Goal: Use online tool/utility

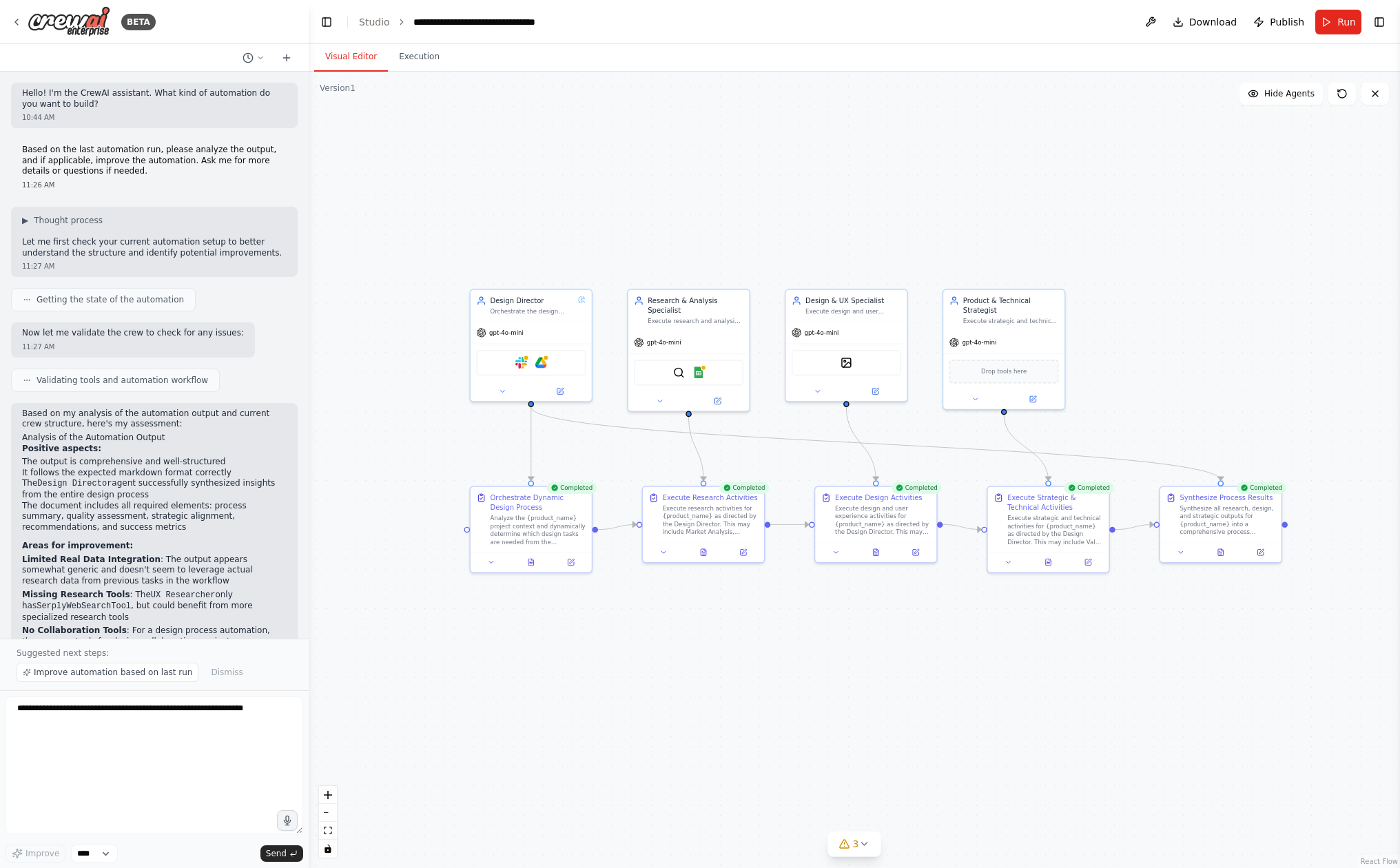
scroll to position [4559, 0]
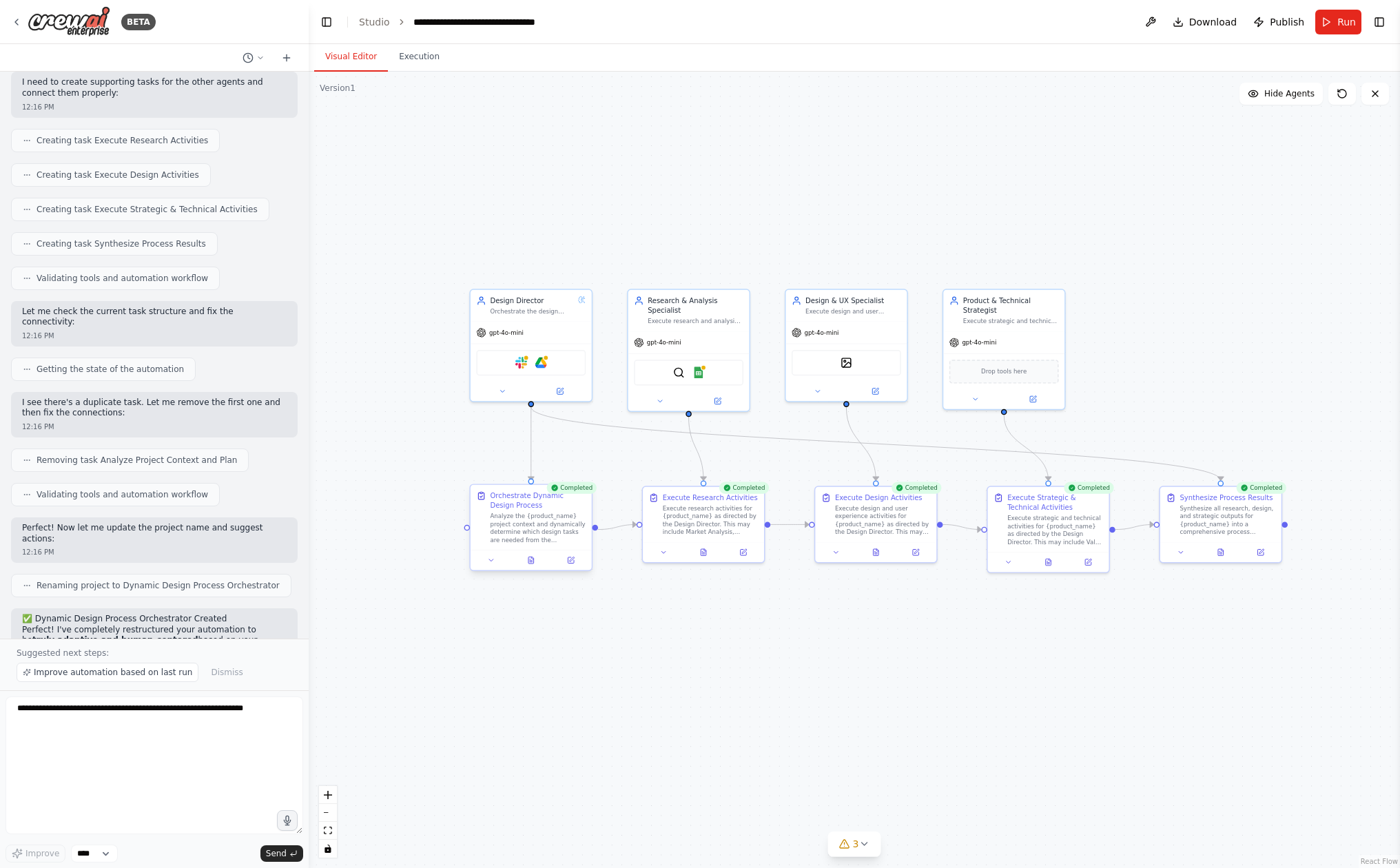
click at [518, 496] on div "Orchestrate Dynamic Design Process" at bounding box center [538, 500] width 96 height 20
click at [518, 506] on div "Orchestrate Dynamic Design Process" at bounding box center [538, 500] width 96 height 20
click at [494, 562] on icon at bounding box center [491, 561] width 7 height 7
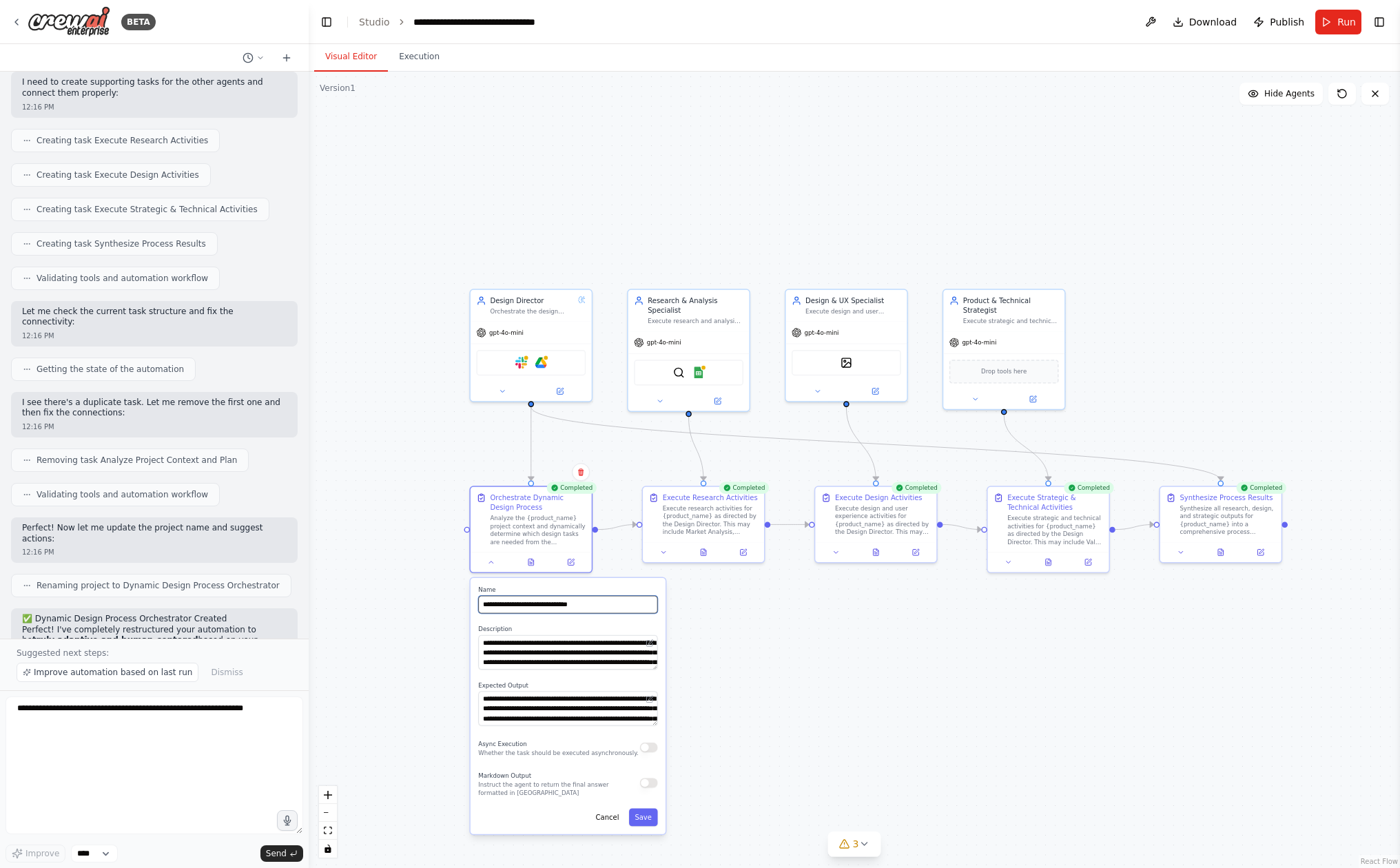
click at [646, 607] on input "**********" at bounding box center [567, 605] width 179 height 18
paste input "**********"
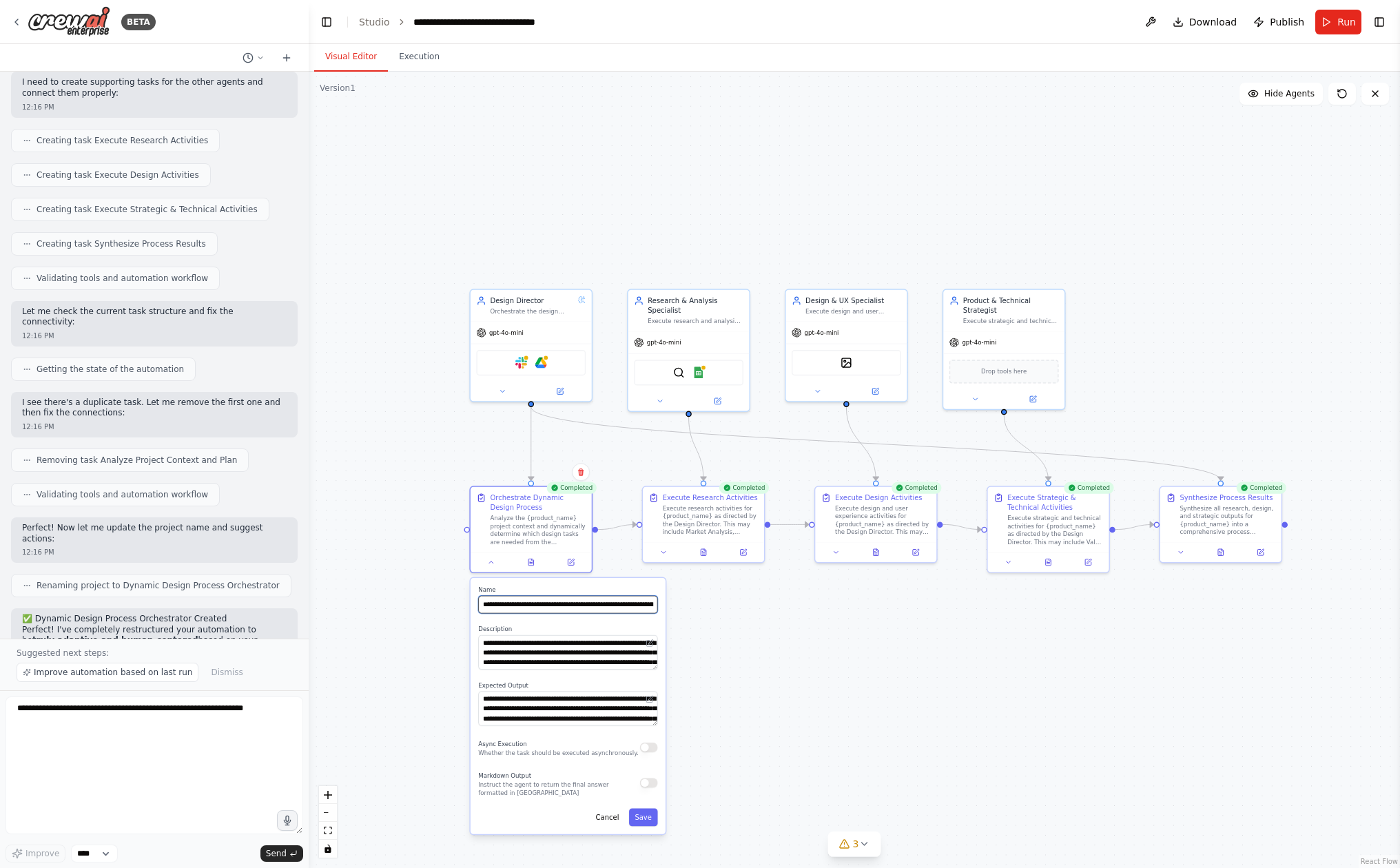
paste input "**********"
type input "**********"
click at [779, 658] on div ".deletable-edge-delete-btn { width: 20px; height: 20px; border: 0px solid #ffff…" at bounding box center [855, 470] width 1092 height 797
click at [641, 817] on button "Save" at bounding box center [643, 817] width 29 height 18
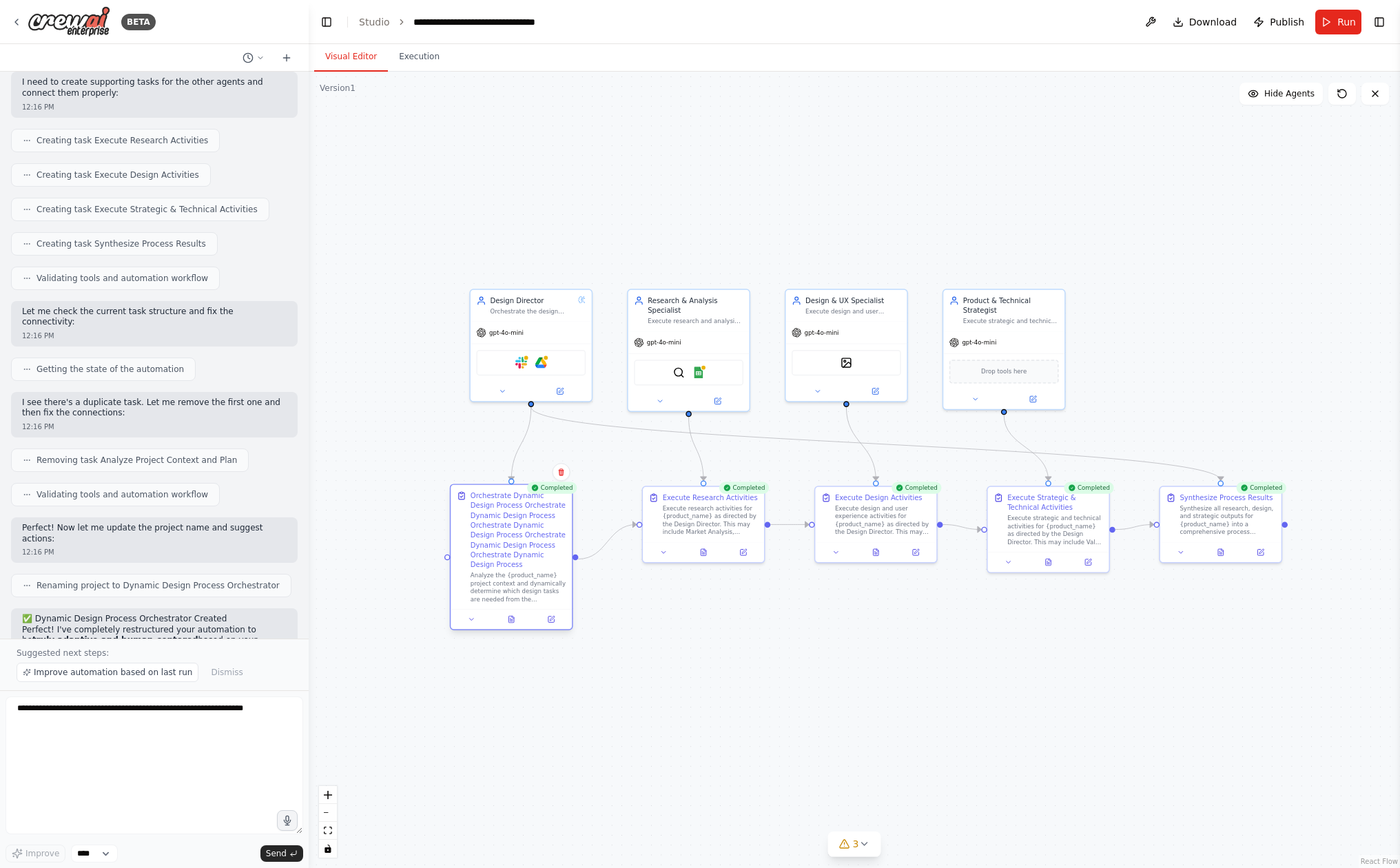
drag, startPoint x: 502, startPoint y: 571, endPoint x: 471, endPoint y: 571, distance: 31.0
click at [471, 571] on div "Orchestrate Dynamic Design Process Orchestrate Dynamic Design Process Orchestra…" at bounding box center [519, 547] width 96 height 112
click at [660, 725] on div ".deletable-edge-delete-btn { width: 20px; height: 20px; border: 0px solid #ffff…" at bounding box center [855, 470] width 1092 height 797
click at [216, 738] on textarea at bounding box center [155, 765] width 298 height 138
click at [429, 56] on button "Execution" at bounding box center [419, 57] width 63 height 29
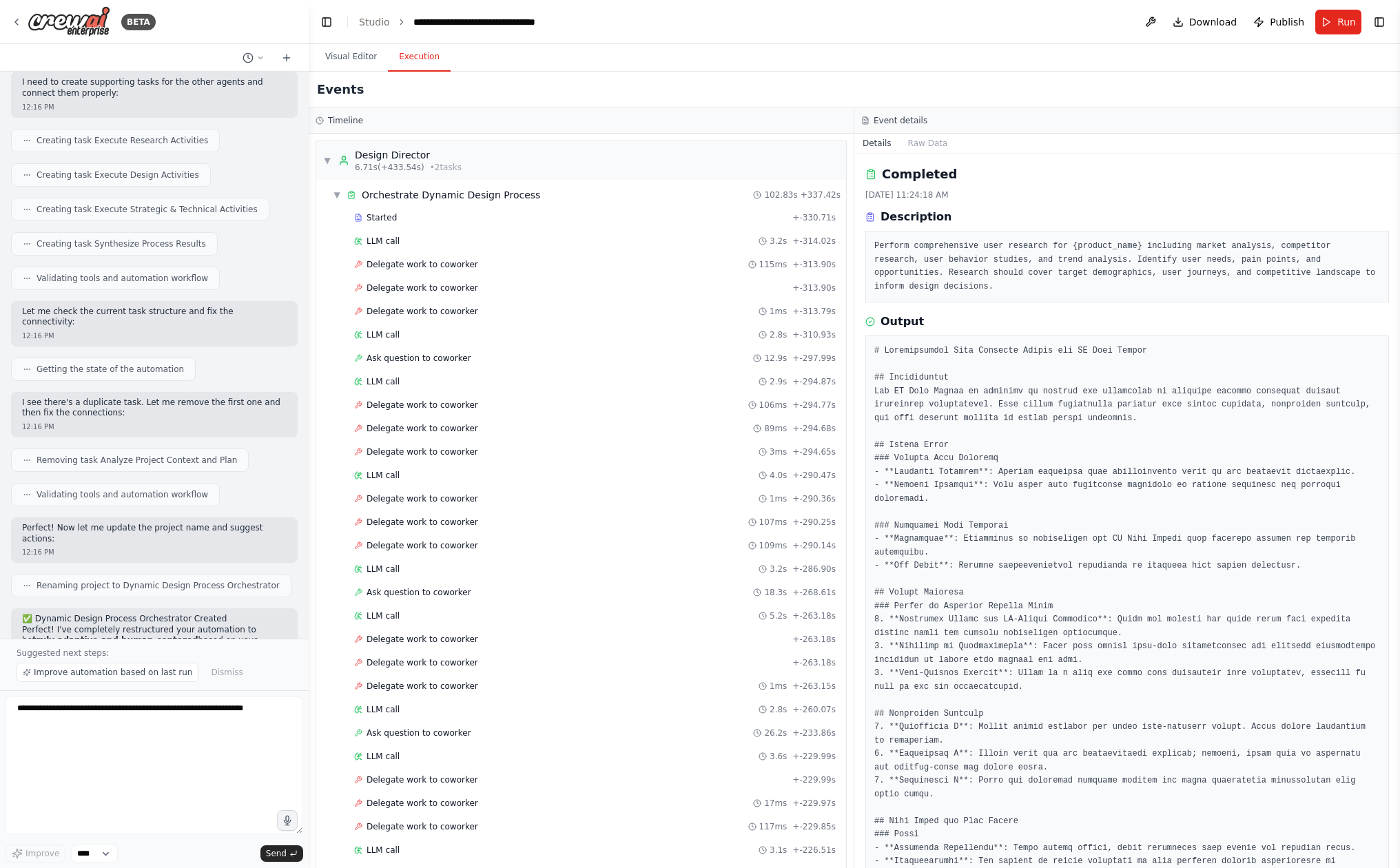
scroll to position [0, 0]
click at [331, 193] on div "▼ Orchestrate Dynamic Design Process 102.83s + 337.42s" at bounding box center [587, 195] width 519 height 24
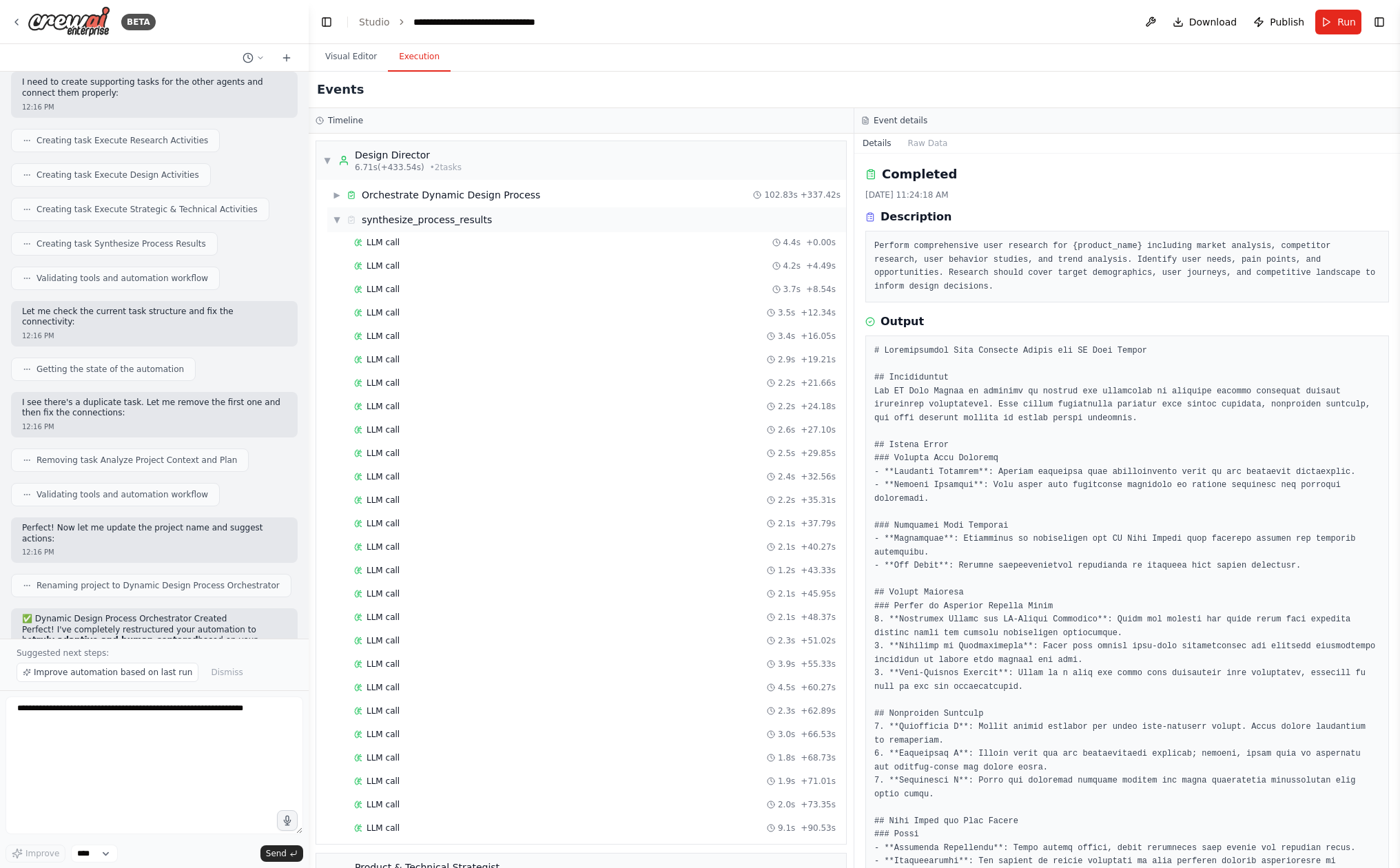
click at [342, 223] on div "▼ synthesize_process_results" at bounding box center [412, 219] width 159 height 14
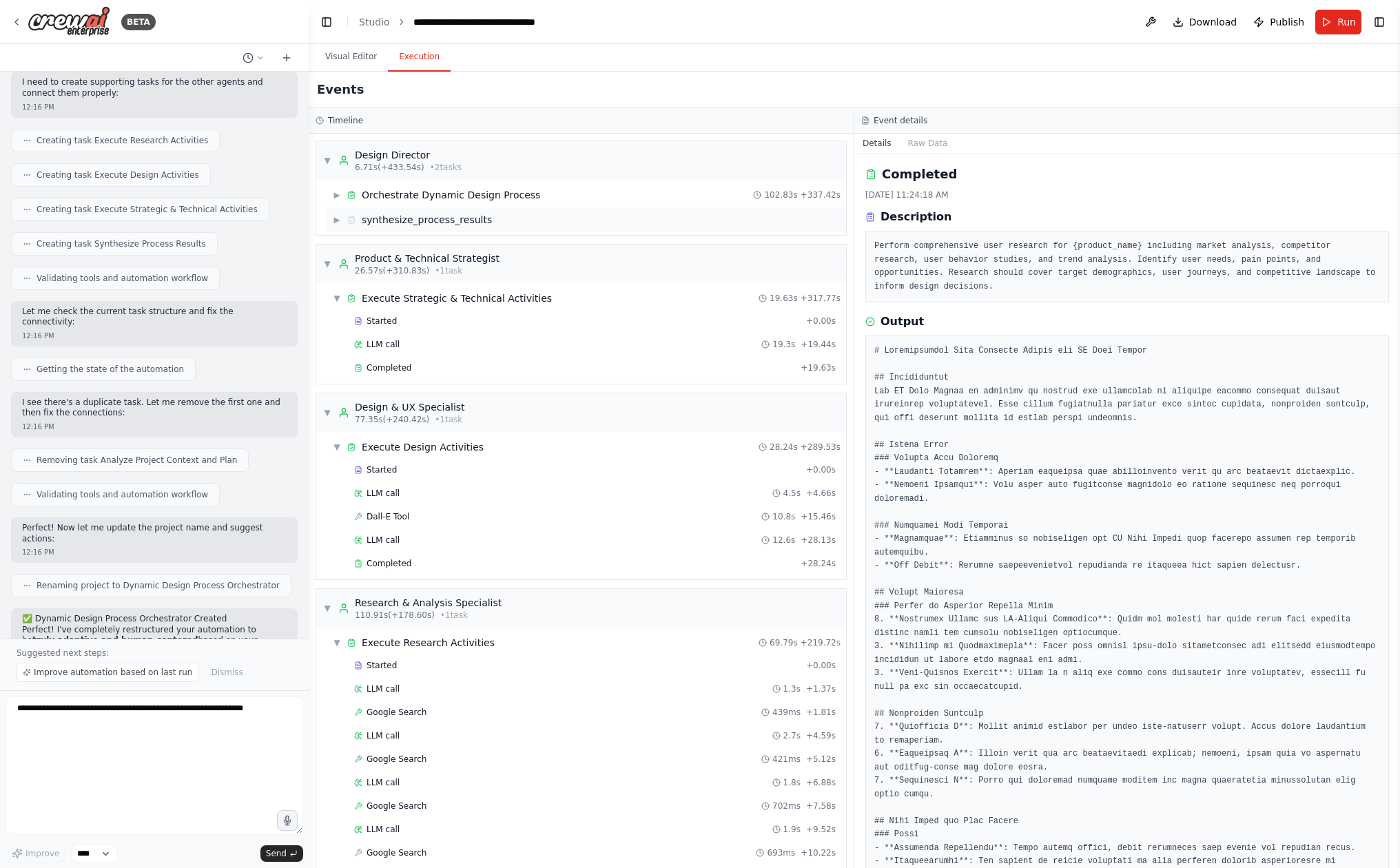
click at [423, 213] on div "synthesize_process_results" at bounding box center [426, 219] width 130 height 14
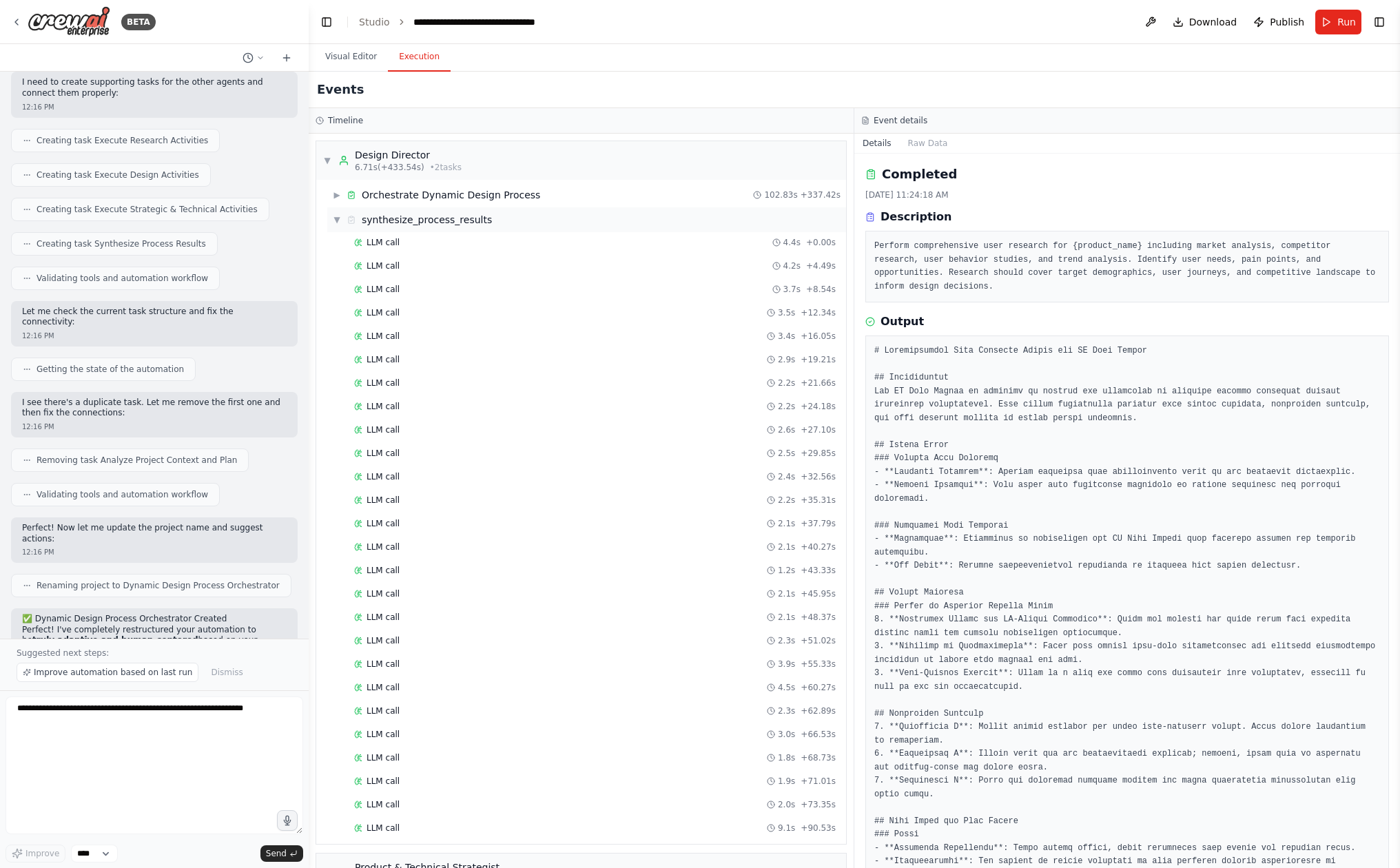
click at [332, 218] on div "▼ synthesize_process_results" at bounding box center [587, 219] width 519 height 24
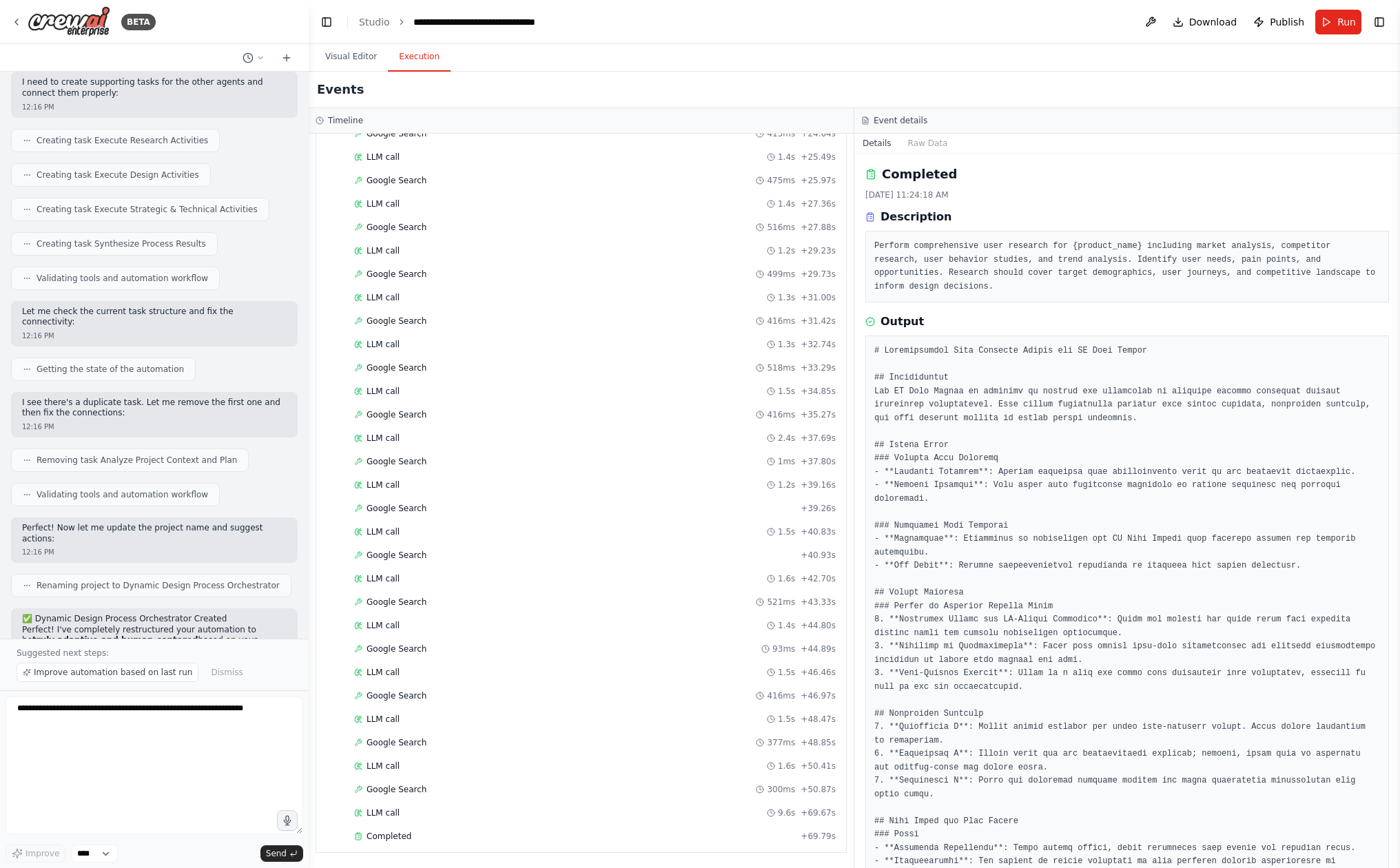
scroll to position [1048, 0]
click at [487, 835] on div "Completed" at bounding box center [574, 836] width 441 height 11
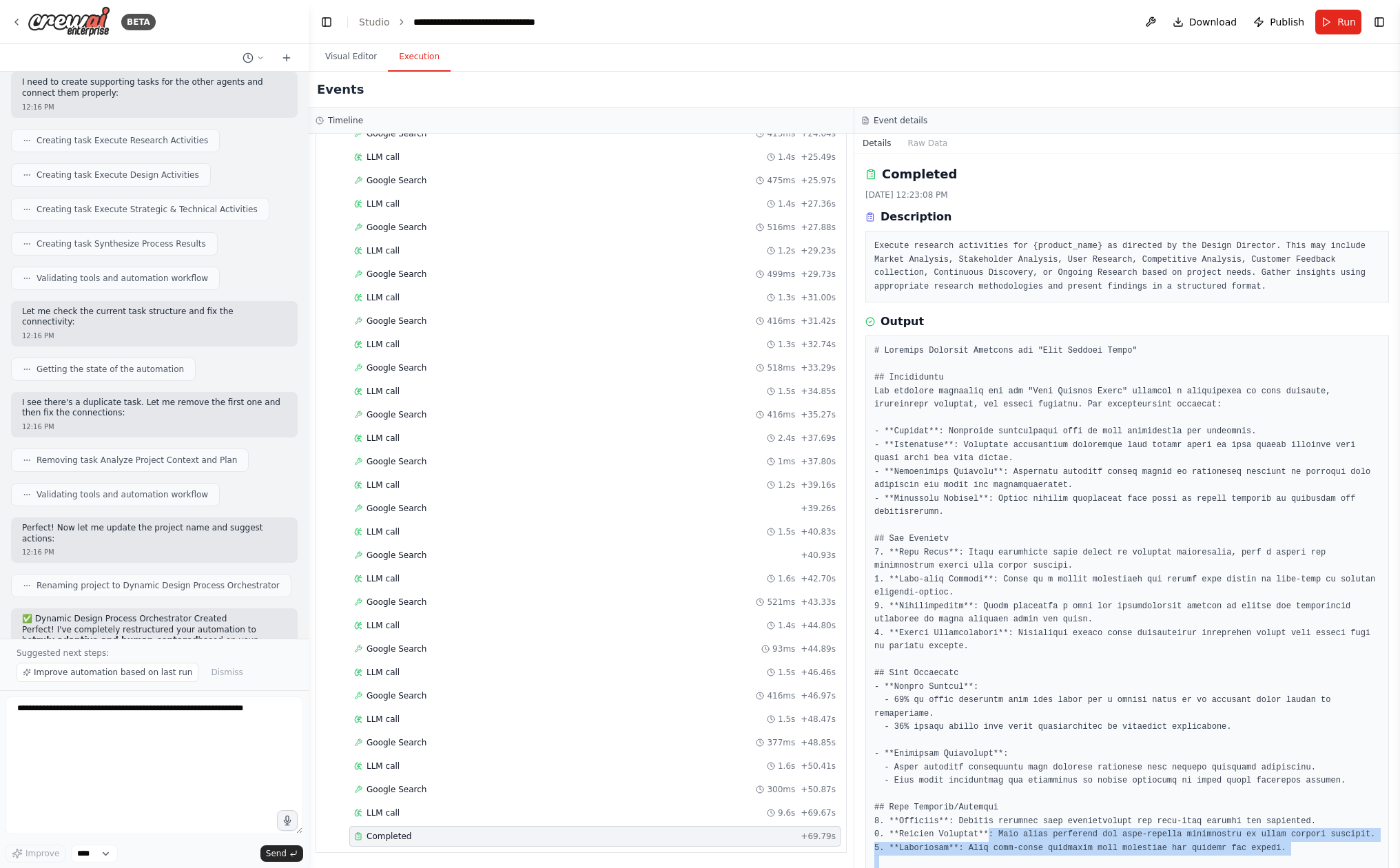
drag, startPoint x: 1071, startPoint y: 618, endPoint x: 992, endPoint y: 513, distance: 131.4
click at [992, 514] on pre at bounding box center [1127, 741] width 506 height 793
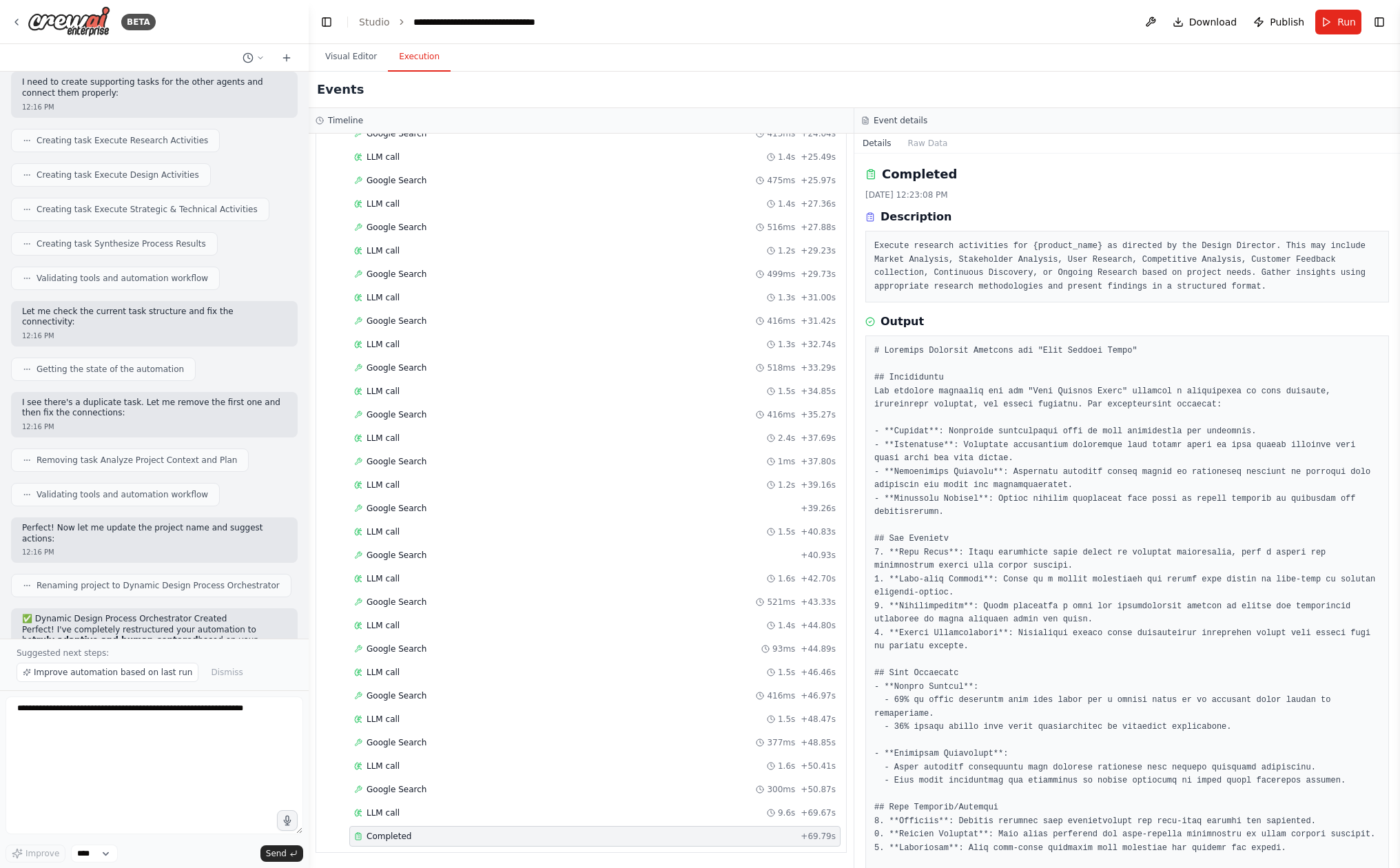
click at [990, 621] on pre at bounding box center [1127, 741] width 506 height 793
click at [972, 742] on pre at bounding box center [1127, 741] width 506 height 793
drag, startPoint x: 1075, startPoint y: 782, endPoint x: 981, endPoint y: 651, distance: 161.2
click at [981, 651] on pre at bounding box center [1127, 741] width 506 height 793
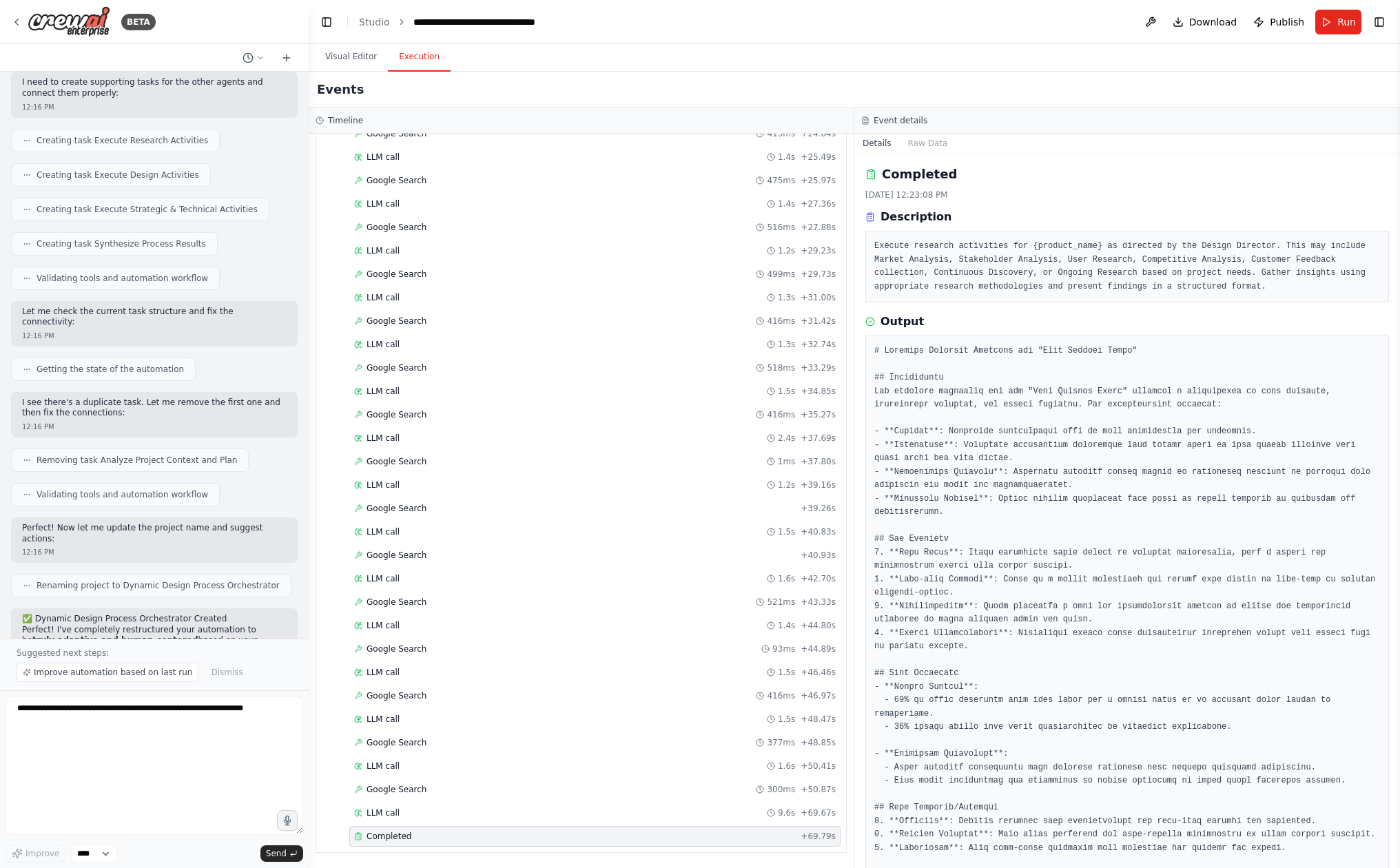
click at [994, 703] on pre at bounding box center [1127, 741] width 506 height 793
drag, startPoint x: 1004, startPoint y: 689, endPoint x: 1004, endPoint y: 750, distance: 61.0
click at [1004, 750] on pre at bounding box center [1127, 741] width 506 height 793
click at [1003, 750] on pre at bounding box center [1127, 741] width 506 height 793
drag, startPoint x: 1013, startPoint y: 795, endPoint x: 884, endPoint y: 581, distance: 249.9
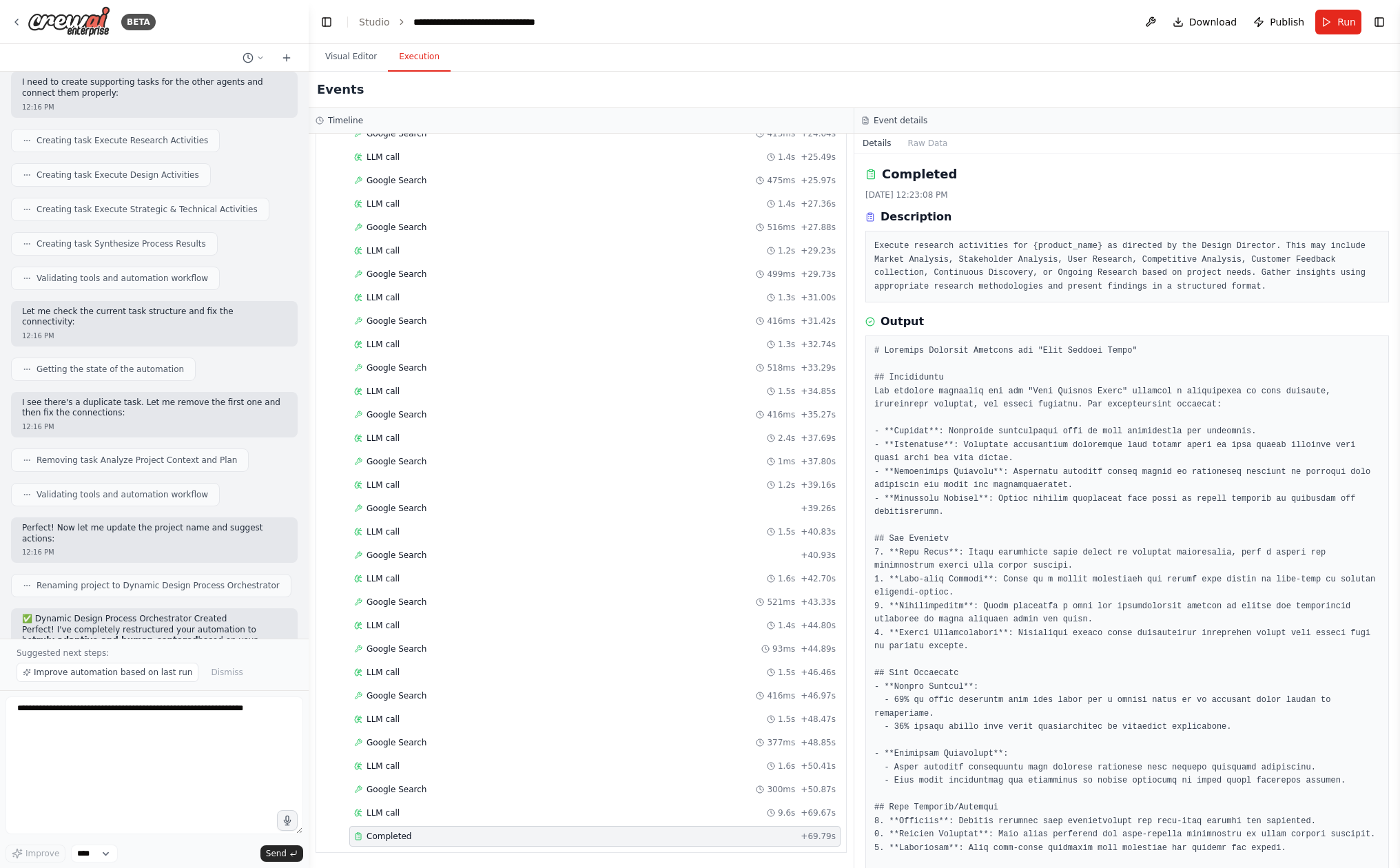
click at [885, 580] on pre at bounding box center [1127, 741] width 506 height 793
click at [884, 581] on pre at bounding box center [1127, 741] width 506 height 793
drag, startPoint x: 884, startPoint y: 581, endPoint x: 932, endPoint y: 661, distance: 93.3
click at [933, 661] on pre at bounding box center [1127, 741] width 506 height 793
click at [969, 633] on pre at bounding box center [1127, 741] width 506 height 793
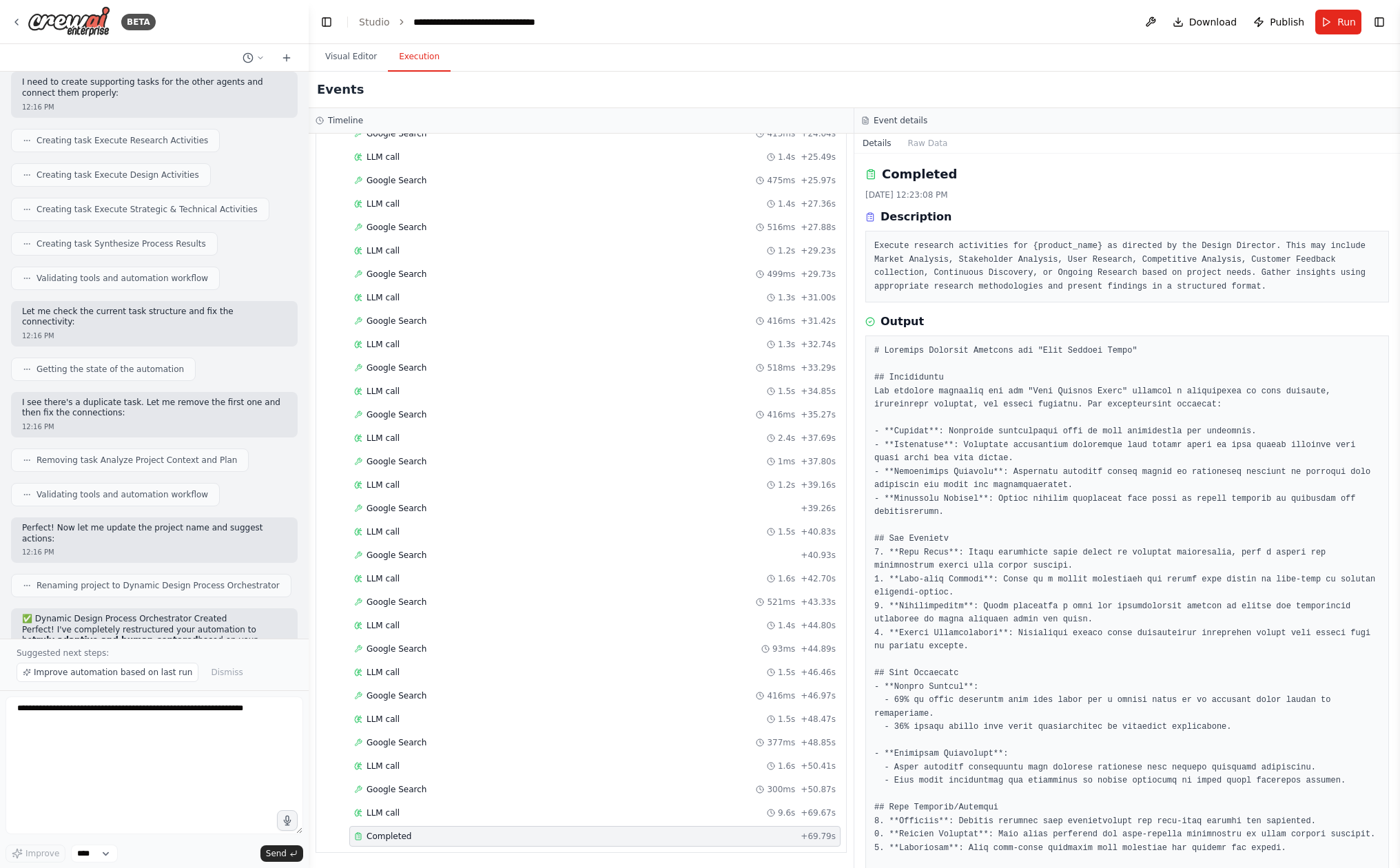
click at [977, 588] on pre at bounding box center [1127, 741] width 506 height 793
drag, startPoint x: 977, startPoint y: 604, endPoint x: 975, endPoint y: 623, distance: 19.1
click at [976, 624] on pre at bounding box center [1127, 741] width 506 height 793
drag, startPoint x: 977, startPoint y: 627, endPoint x: 979, endPoint y: 650, distance: 23.1
click at [979, 650] on pre at bounding box center [1127, 741] width 506 height 793
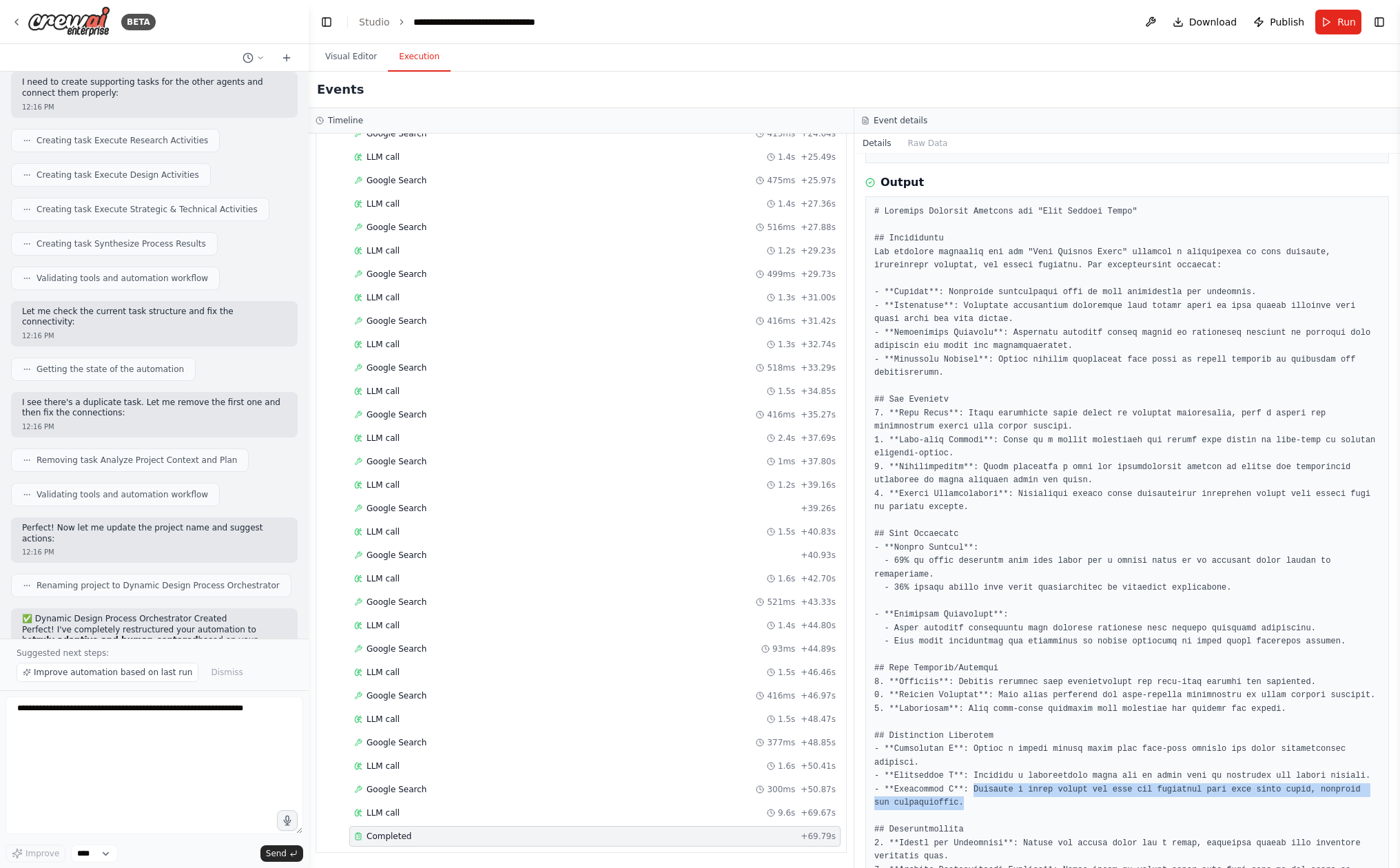
scroll to position [134, 0]
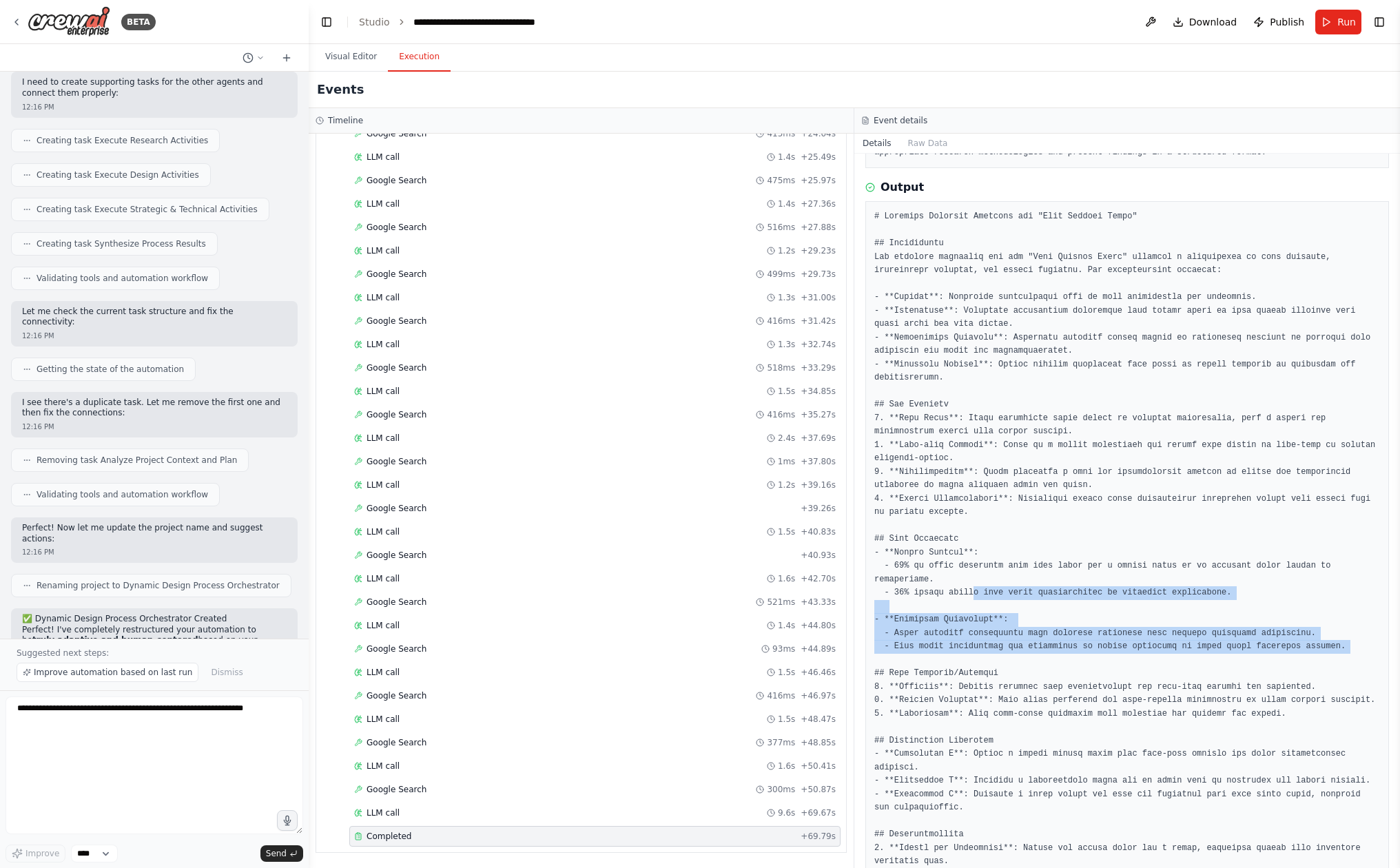
drag, startPoint x: 979, startPoint y: 650, endPoint x: 979, endPoint y: 579, distance: 71.0
click at [979, 579] on pre at bounding box center [1127, 606] width 506 height 793
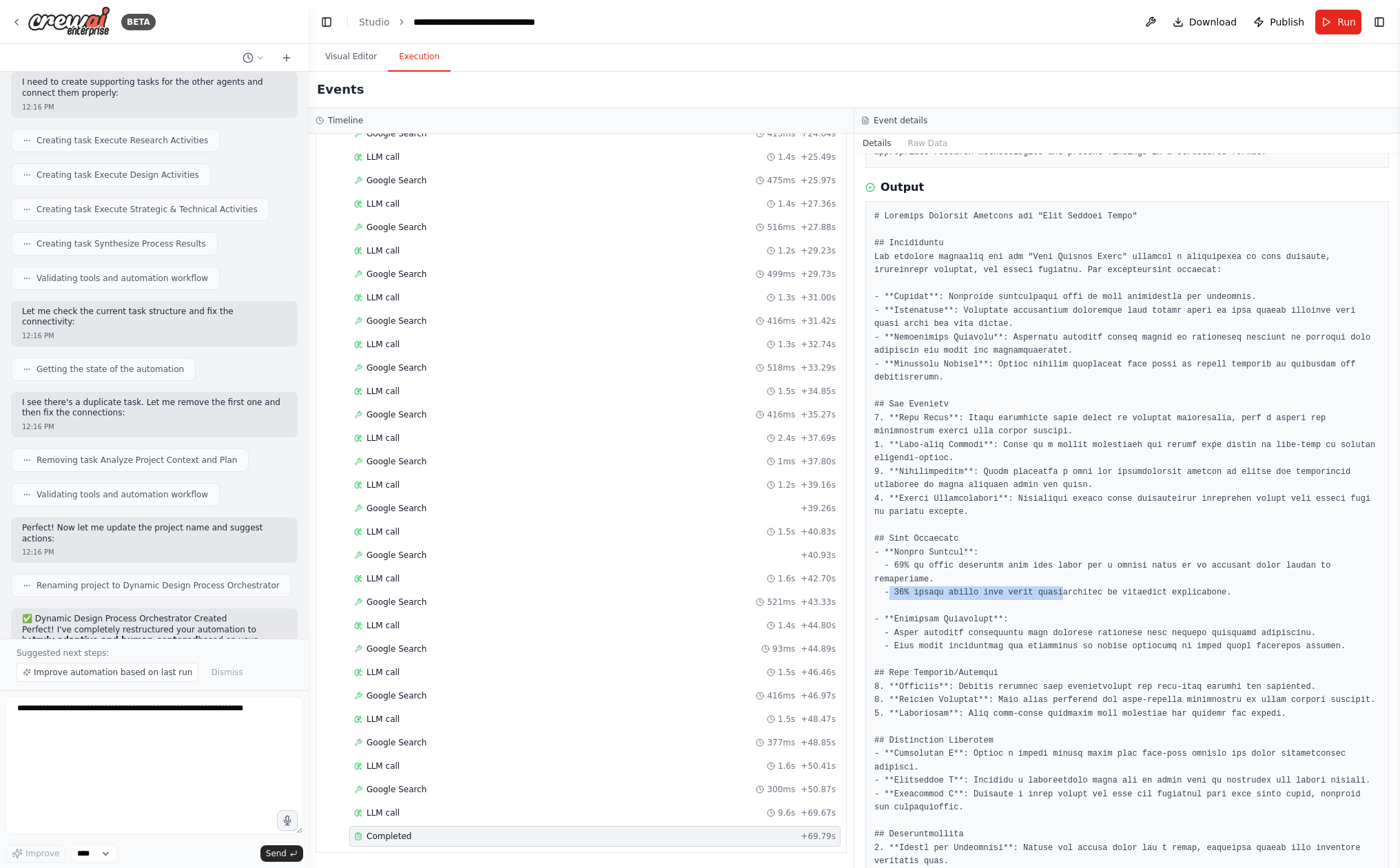
drag, startPoint x: 892, startPoint y: 576, endPoint x: 1068, endPoint y: 584, distance: 176.2
click at [1068, 584] on pre at bounding box center [1127, 606] width 506 height 793
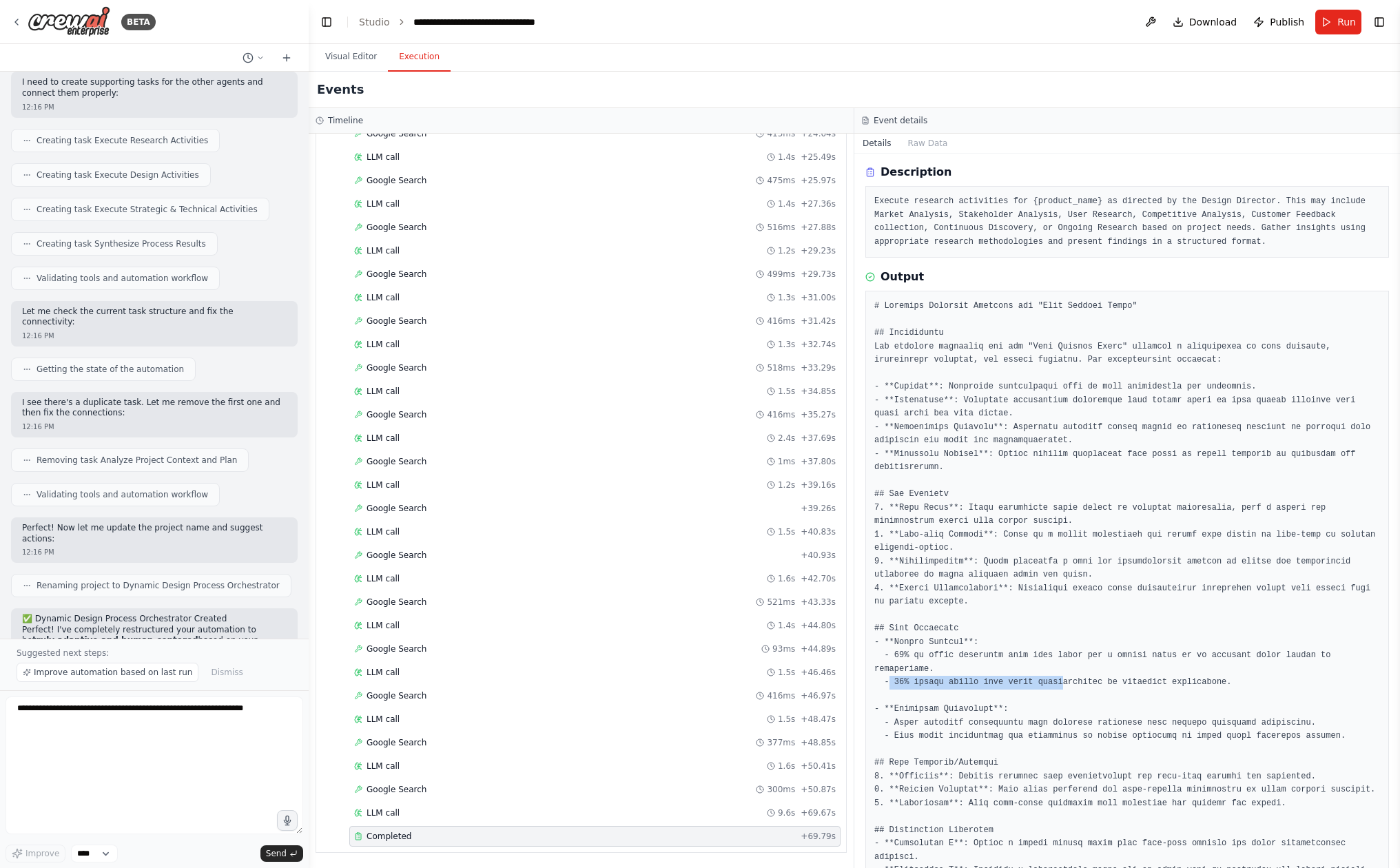
scroll to position [43, 0]
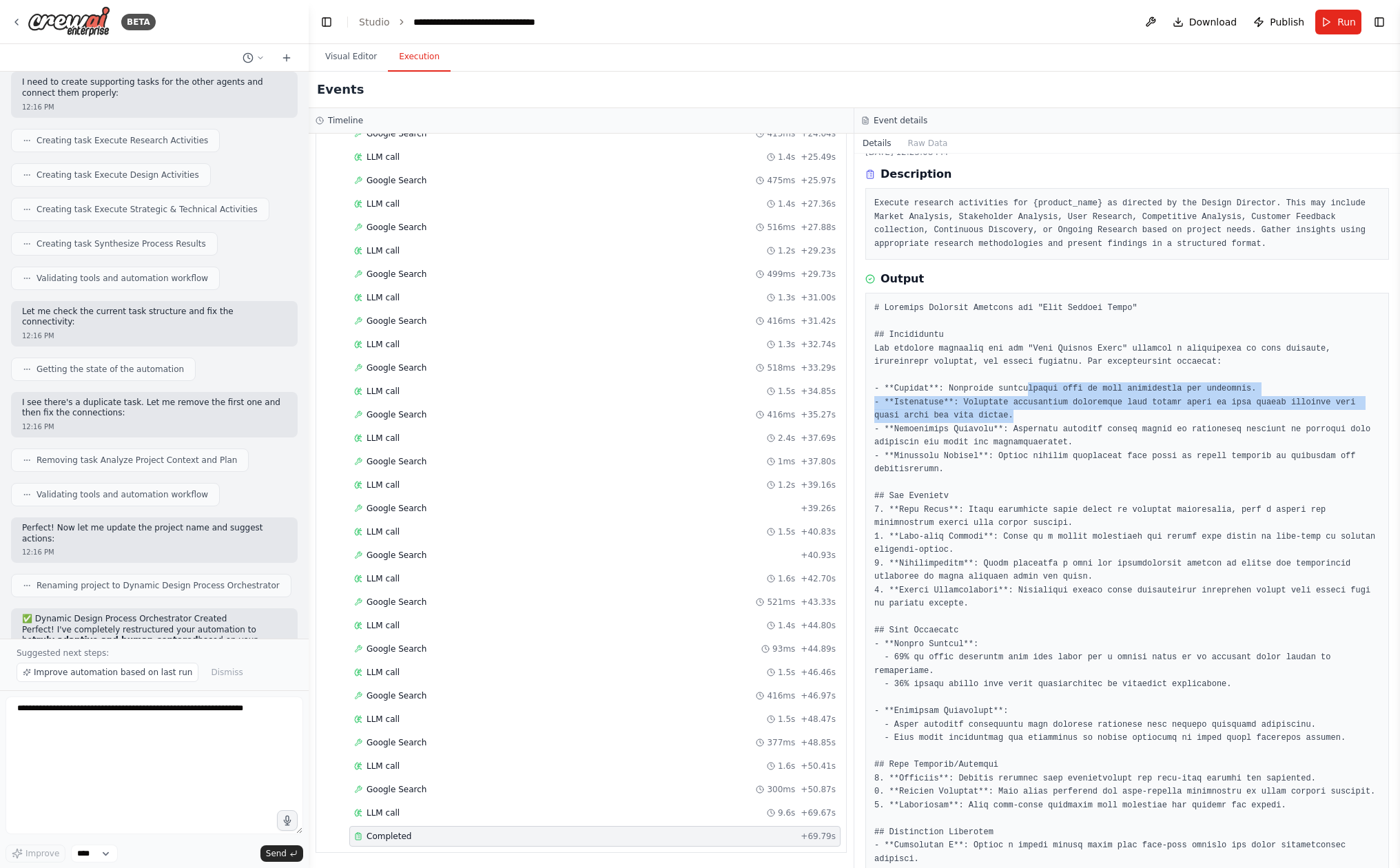
drag, startPoint x: 1049, startPoint y: 385, endPoint x: 1166, endPoint y: 427, distance: 124.3
click at [1159, 421] on pre at bounding box center [1127, 698] width 506 height 793
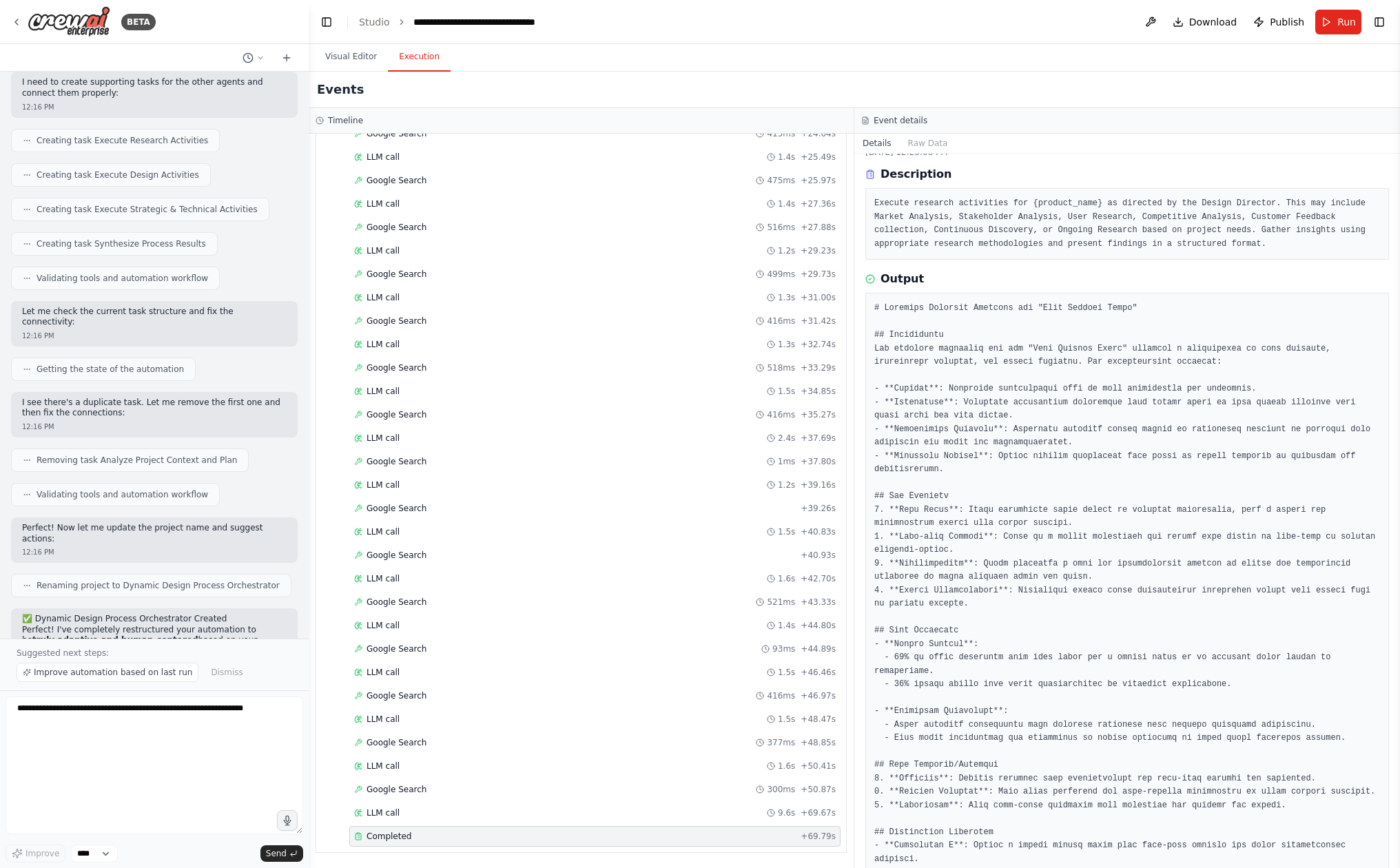
click at [1158, 463] on pre at bounding box center [1127, 698] width 506 height 793
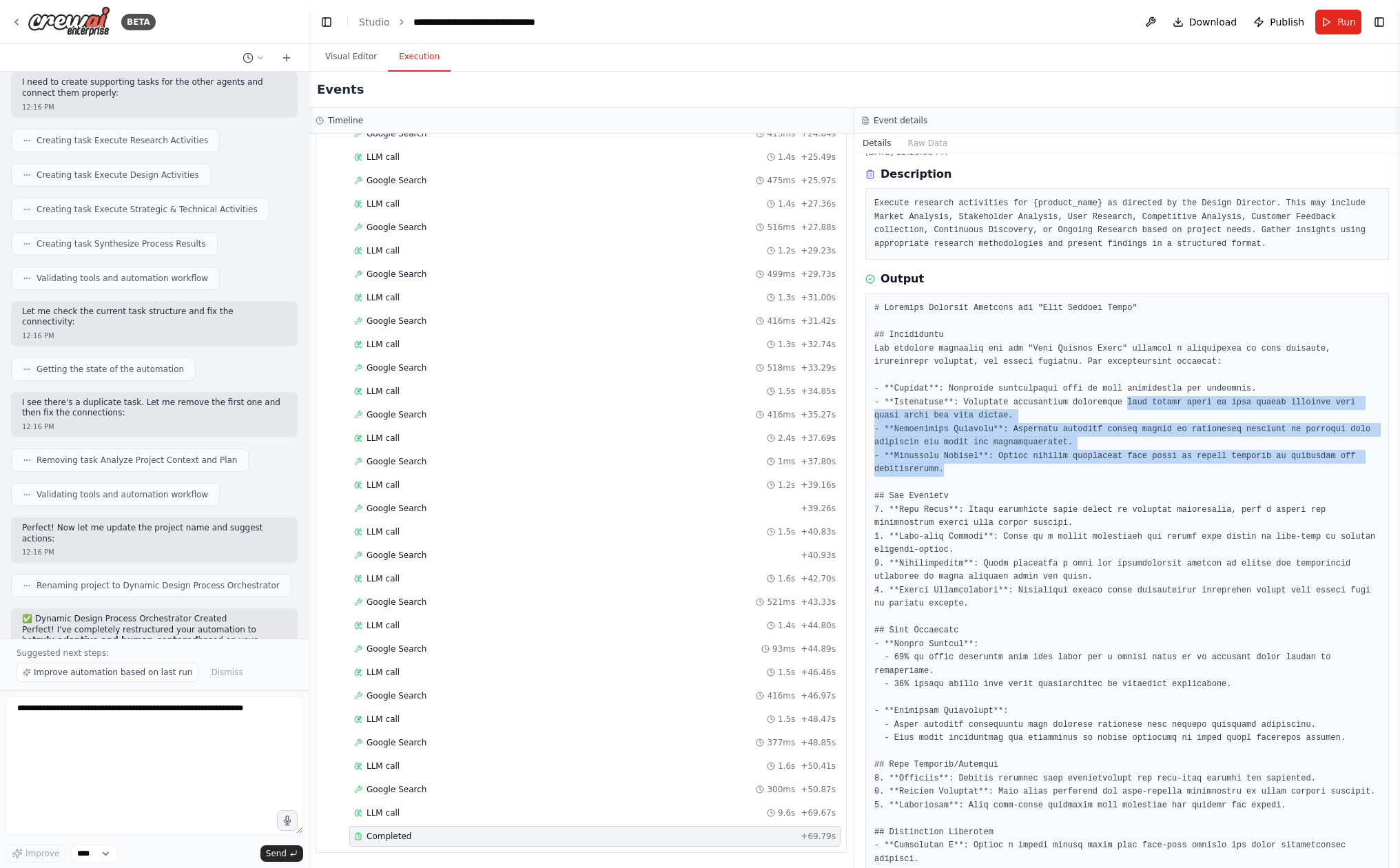
drag, startPoint x: 1158, startPoint y: 463, endPoint x: 1136, endPoint y: 392, distance: 74.3
click at [1136, 392] on pre at bounding box center [1127, 698] width 506 height 793
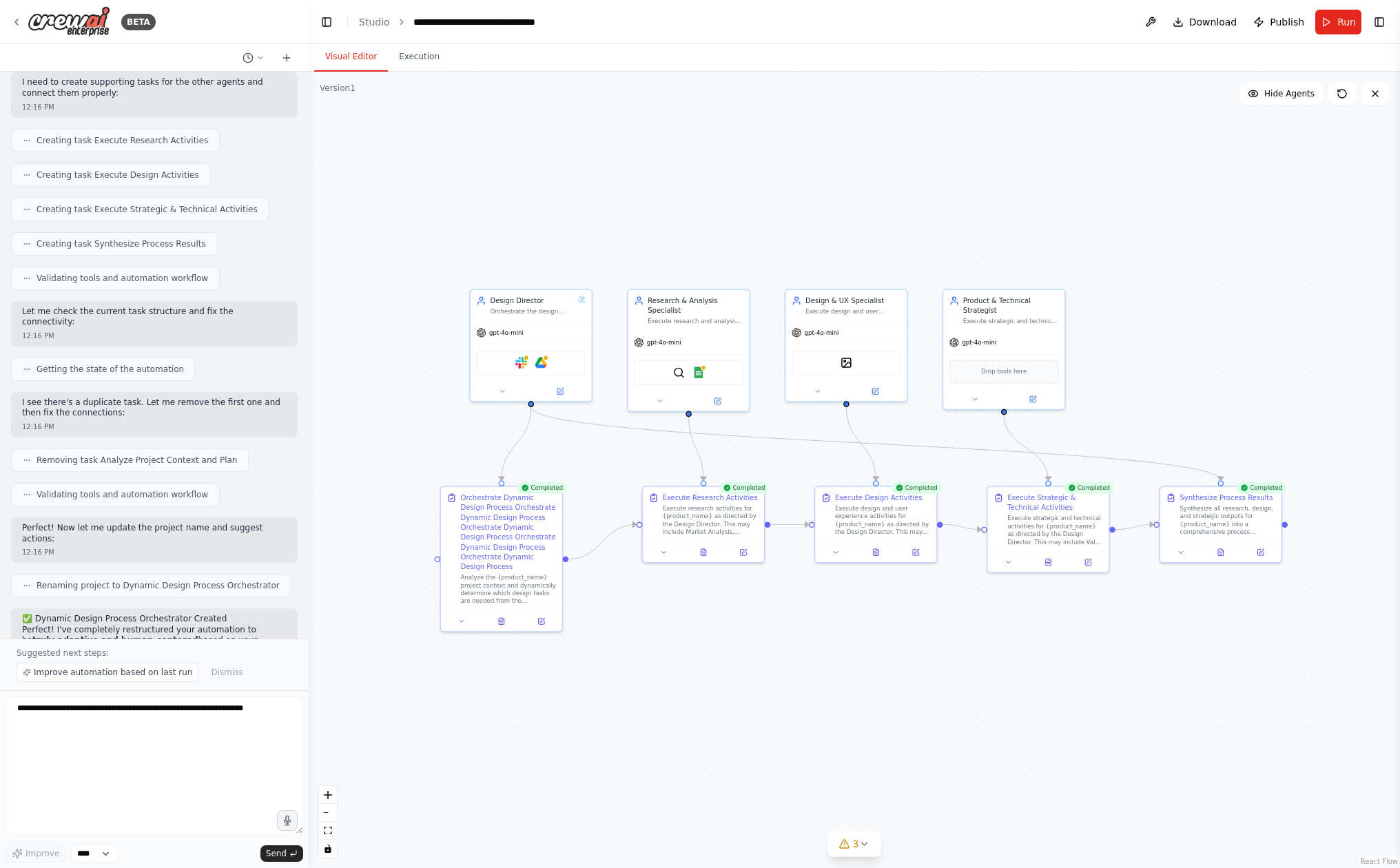
drag, startPoint x: 319, startPoint y: 46, endPoint x: 333, endPoint y: 53, distance: 15.7
click at [319, 47] on button "Visual Editor" at bounding box center [351, 57] width 74 height 29
drag, startPoint x: 766, startPoint y: 659, endPoint x: 766, endPoint y: 711, distance: 52.0
click at [766, 711] on div ".deletable-edge-delete-btn { width: 20px; height: 20px; border: 0px solid #ffff…" at bounding box center [855, 470] width 1092 height 797
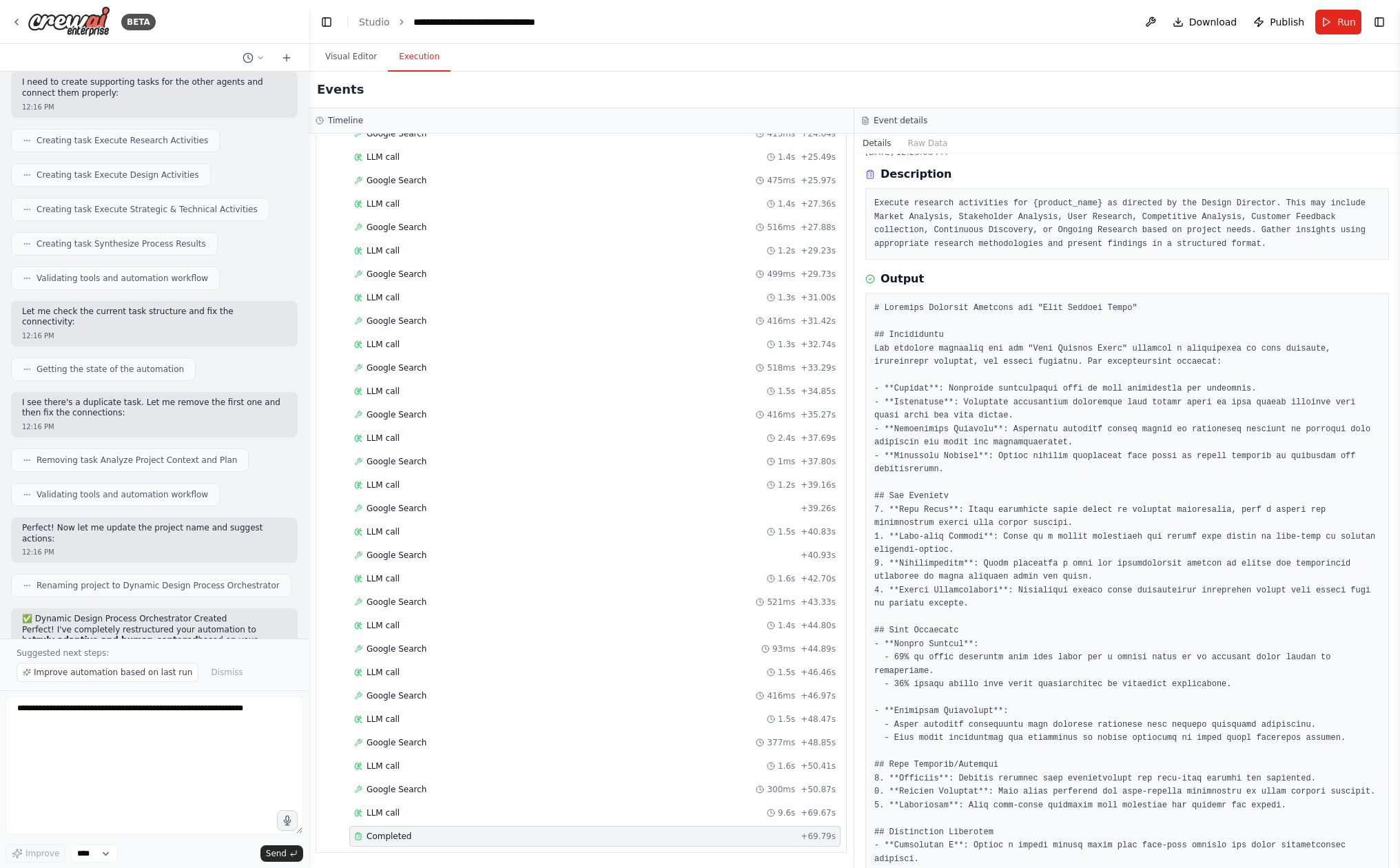
click at [421, 55] on button "Execution" at bounding box center [419, 57] width 63 height 29
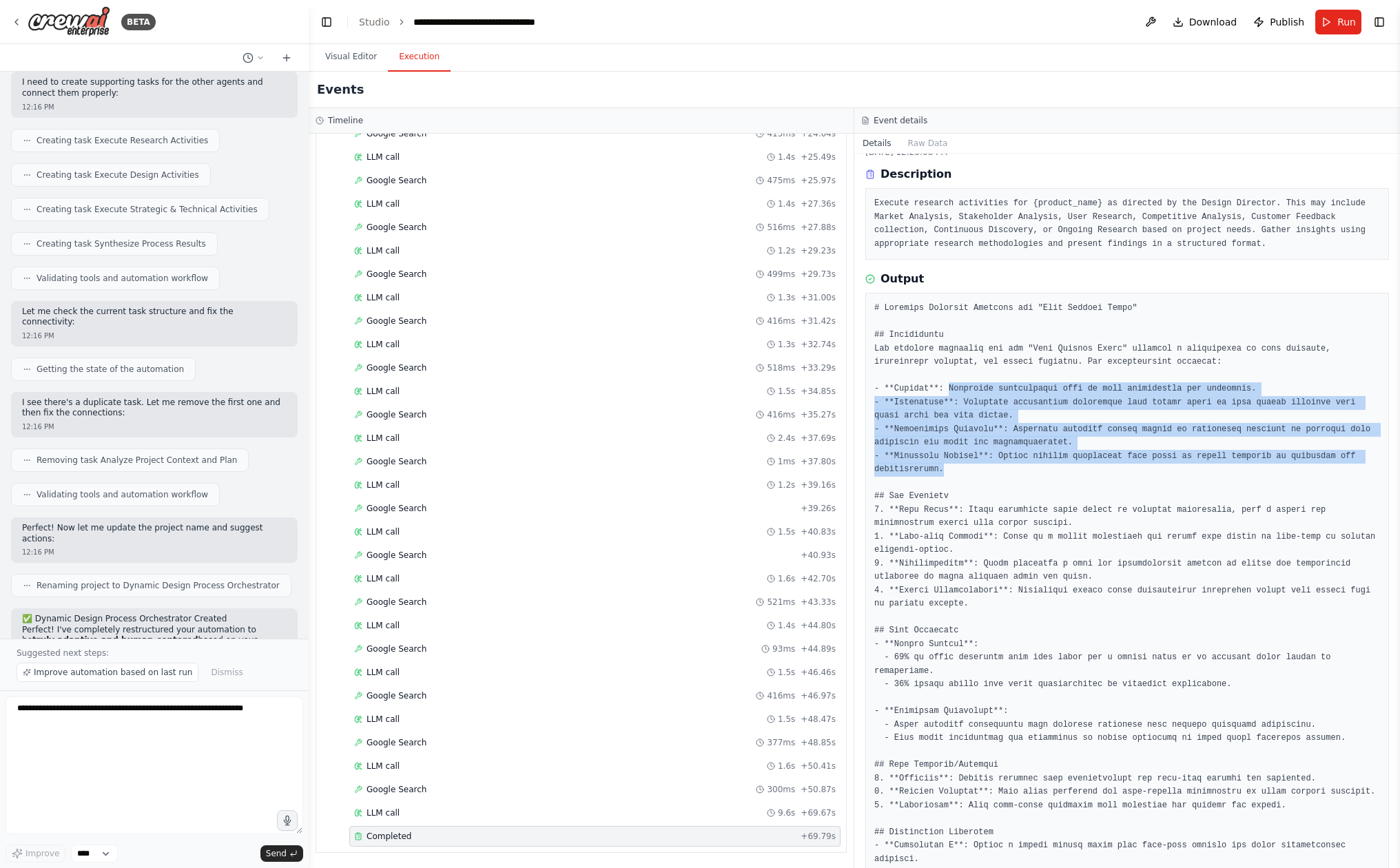
drag, startPoint x: 951, startPoint y: 385, endPoint x: 960, endPoint y: 465, distance: 80.5
click at [960, 466] on pre at bounding box center [1127, 698] width 506 height 793
click at [960, 465] on pre at bounding box center [1127, 698] width 506 height 793
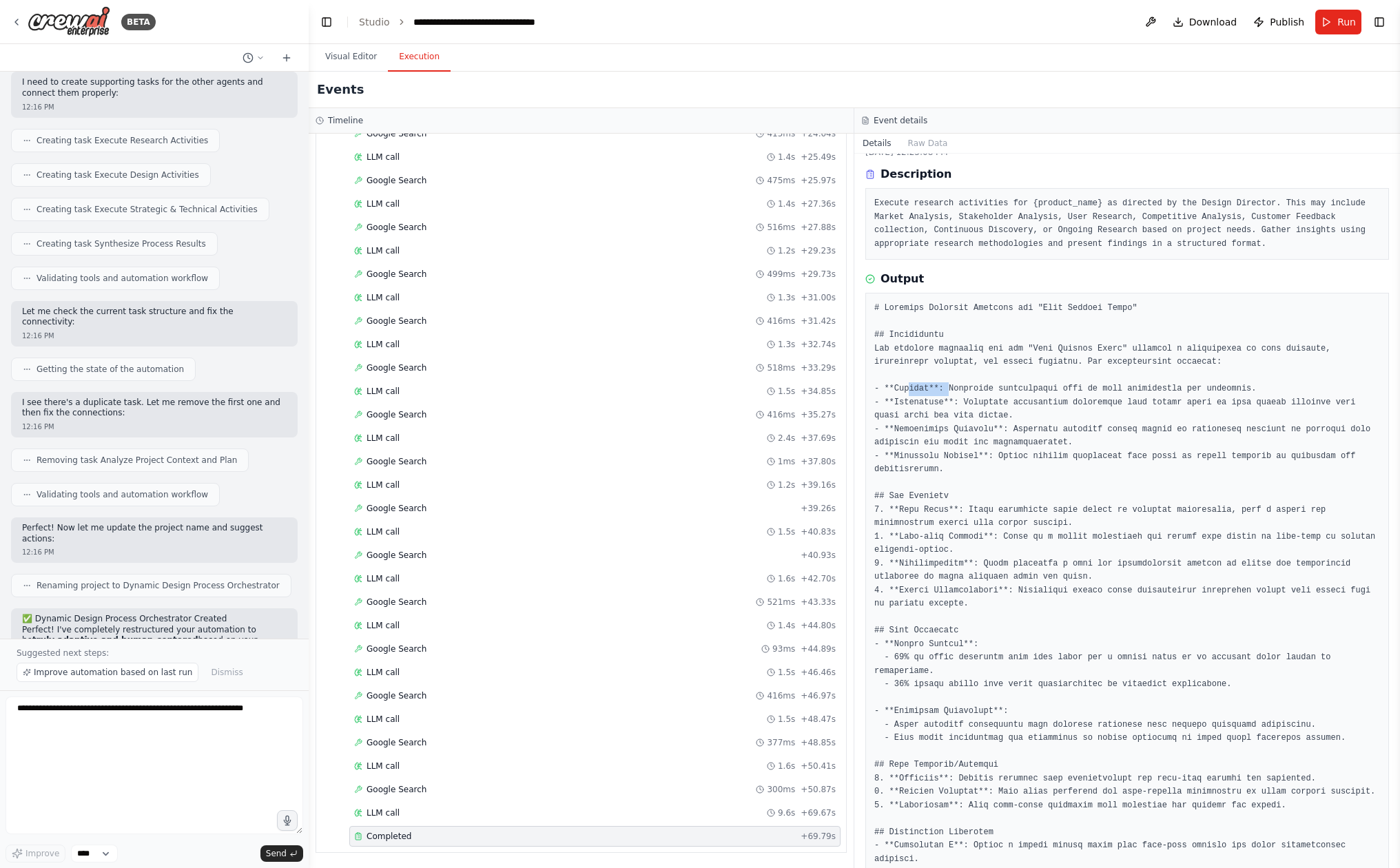
drag, startPoint x: 913, startPoint y: 388, endPoint x: 950, endPoint y: 388, distance: 37.0
click at [950, 388] on pre at bounding box center [1127, 698] width 506 height 793
drag, startPoint x: 917, startPoint y: 396, endPoint x: 984, endPoint y: 396, distance: 67.0
click at [984, 396] on pre at bounding box center [1127, 698] width 506 height 793
drag, startPoint x: 965, startPoint y: 428, endPoint x: 1024, endPoint y: 429, distance: 59.0
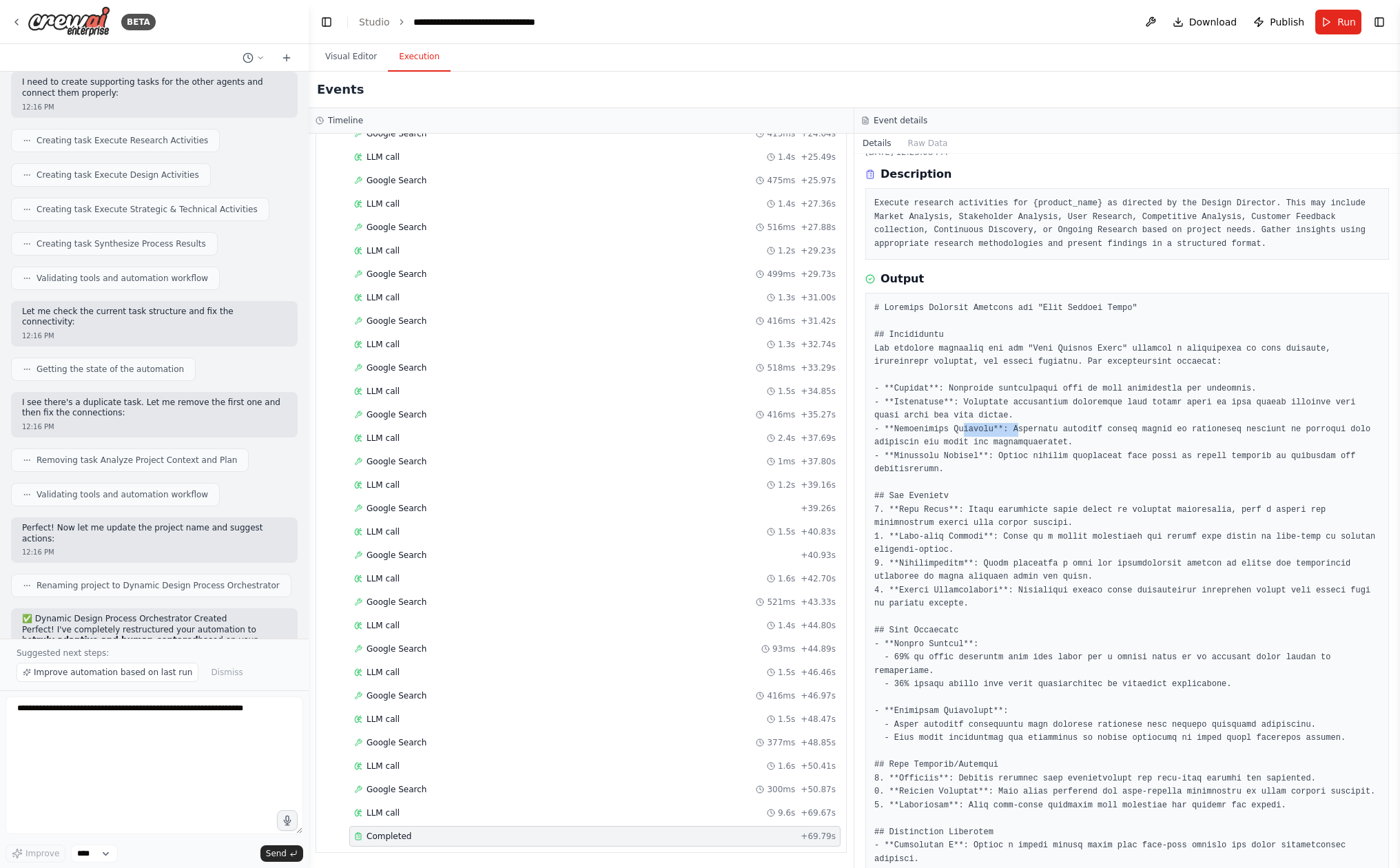
click at [1024, 429] on pre at bounding box center [1127, 698] width 506 height 793
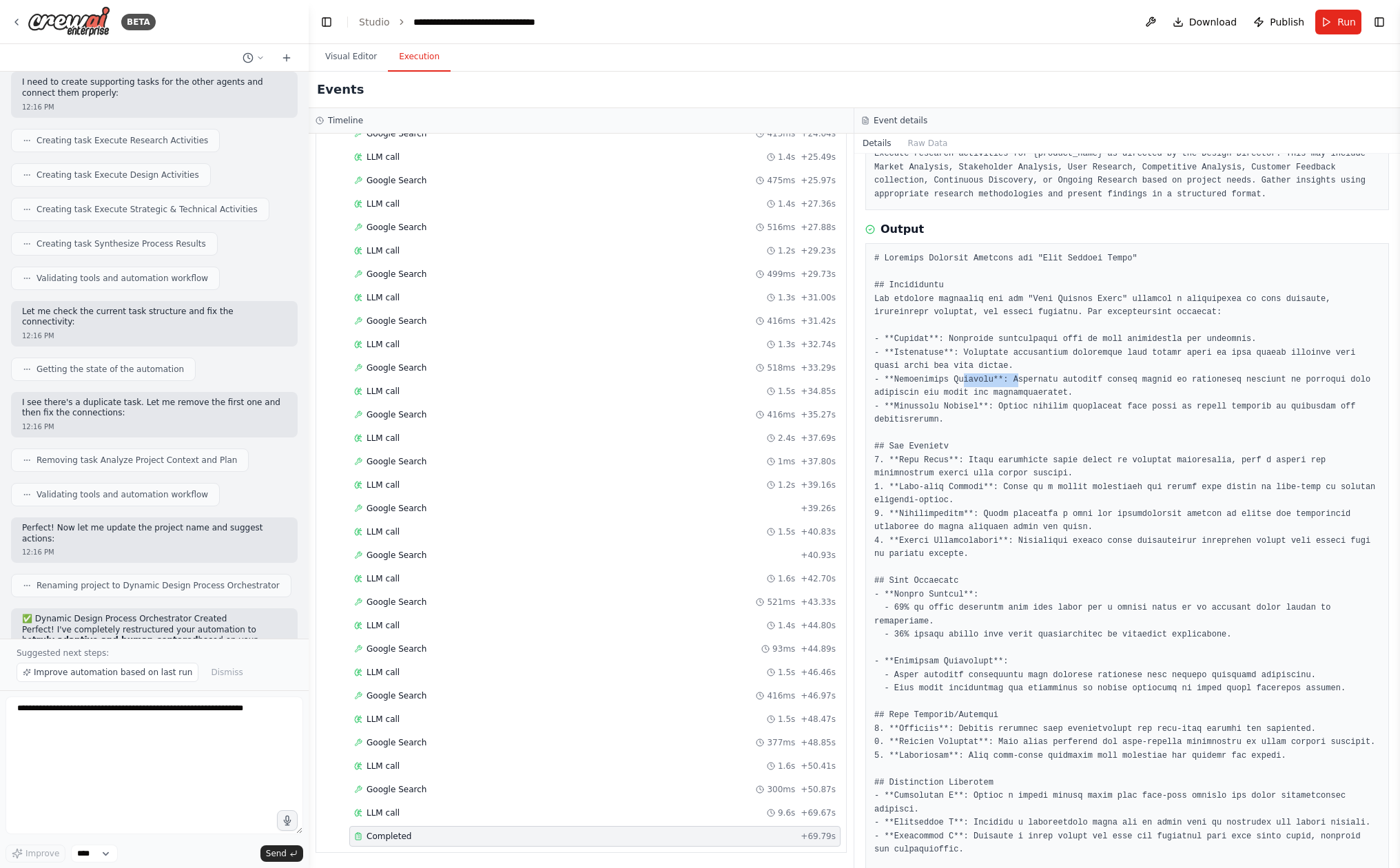
scroll to position [102, 0]
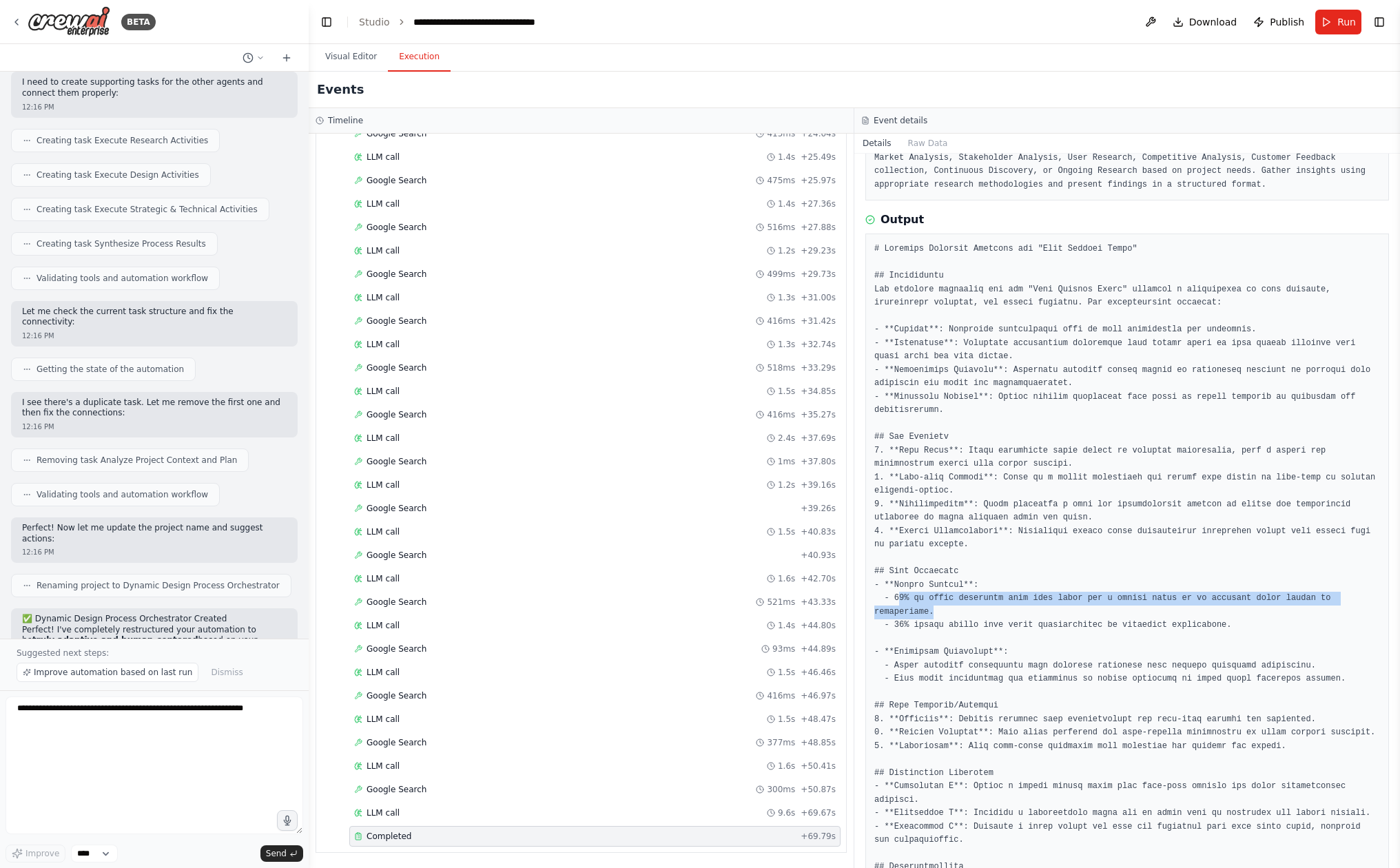
drag, startPoint x: 898, startPoint y: 588, endPoint x: 938, endPoint y: 604, distance: 43.1
click at [938, 604] on pre at bounding box center [1127, 639] width 506 height 793
drag, startPoint x: 938, startPoint y: 601, endPoint x: 897, endPoint y: 585, distance: 44.0
click at [897, 585] on pre at bounding box center [1127, 639] width 506 height 793
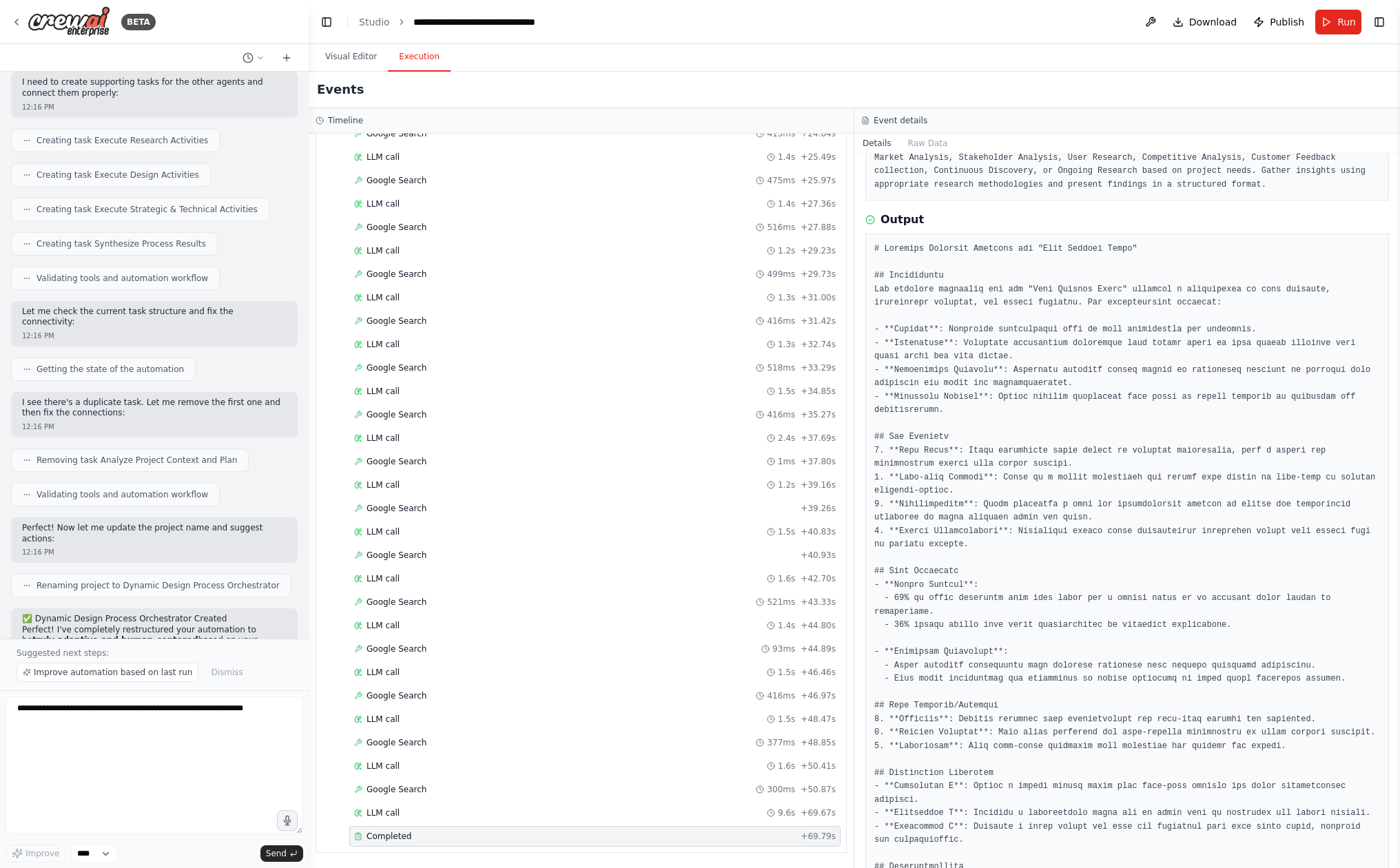
click at [972, 580] on pre at bounding box center [1127, 639] width 506 height 793
